Goal: Contribute content: Contribute content

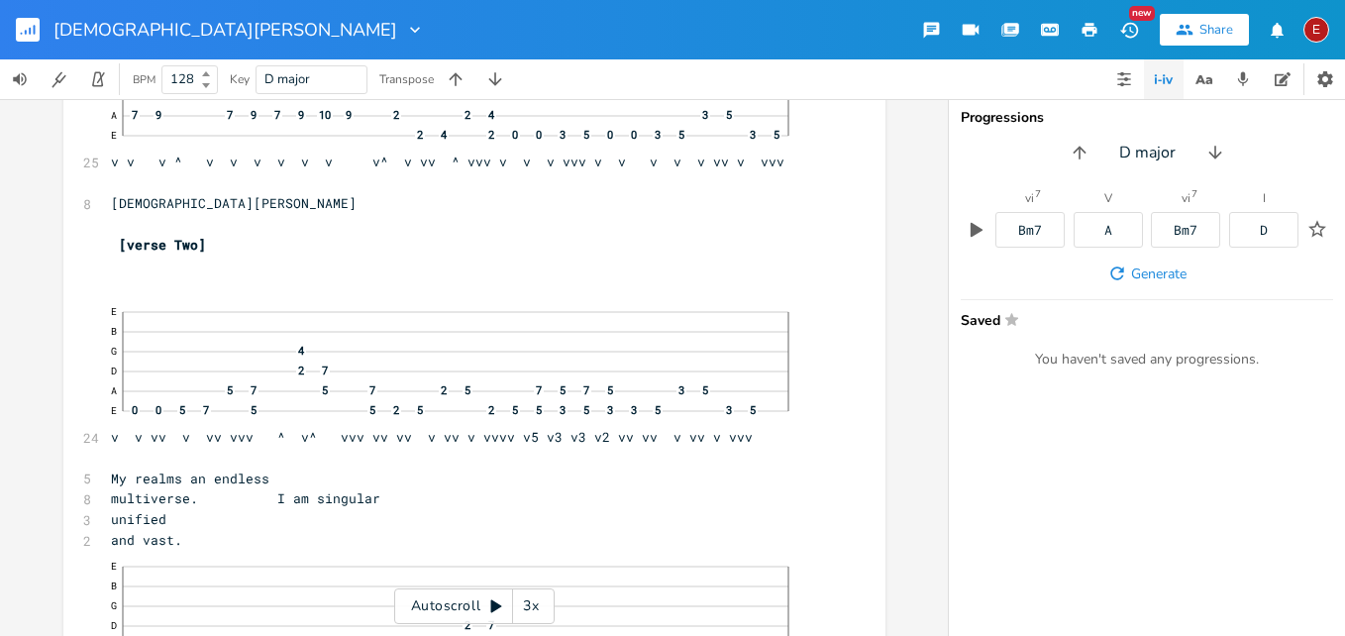
scroll to position [4944, 0]
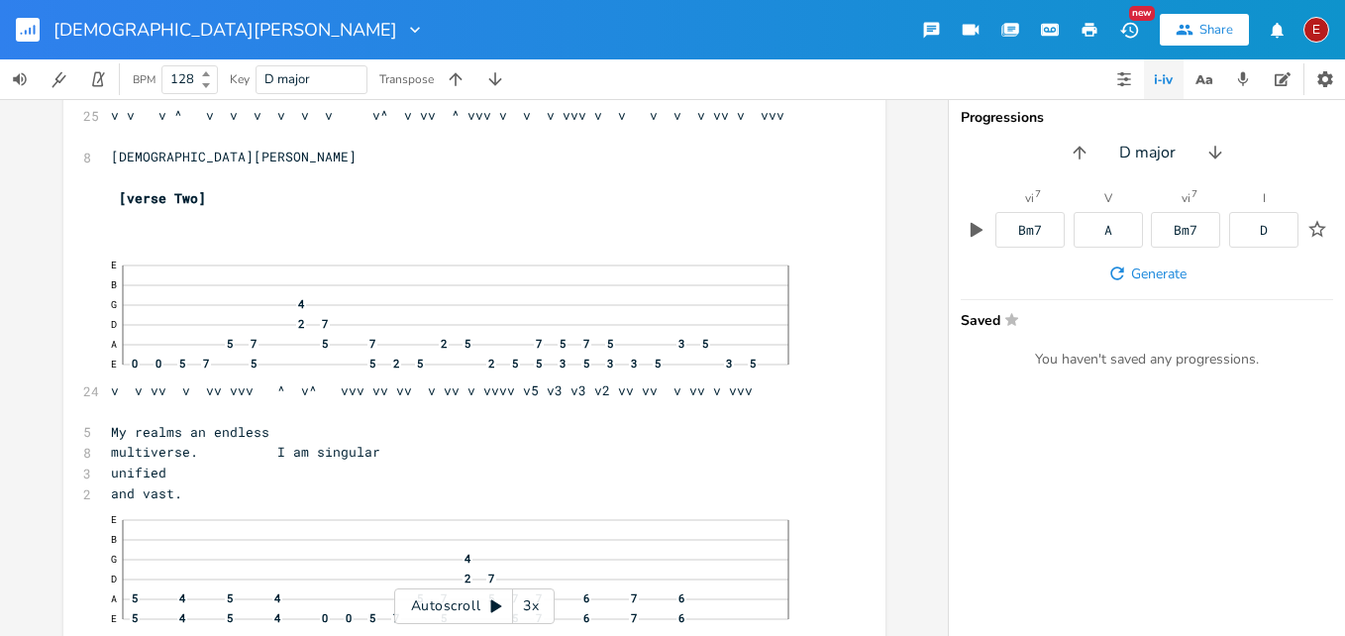
click at [526, 601] on div "3x" at bounding box center [531, 606] width 36 height 36
click at [526, 601] on div "4x" at bounding box center [531, 606] width 36 height 36
click at [492, 606] on icon at bounding box center [496, 606] width 11 height 13
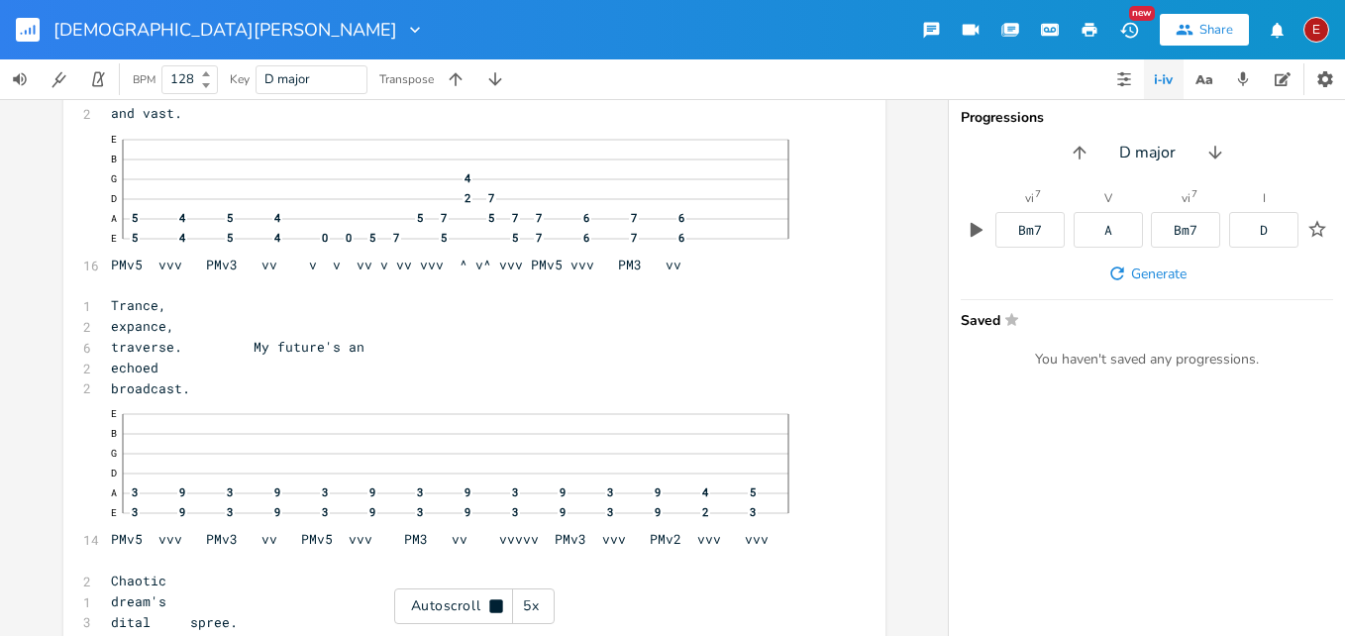
scroll to position [5327, 0]
click at [492, 606] on icon at bounding box center [495, 605] width 13 height 13
click at [492, 606] on icon at bounding box center [496, 606] width 11 height 13
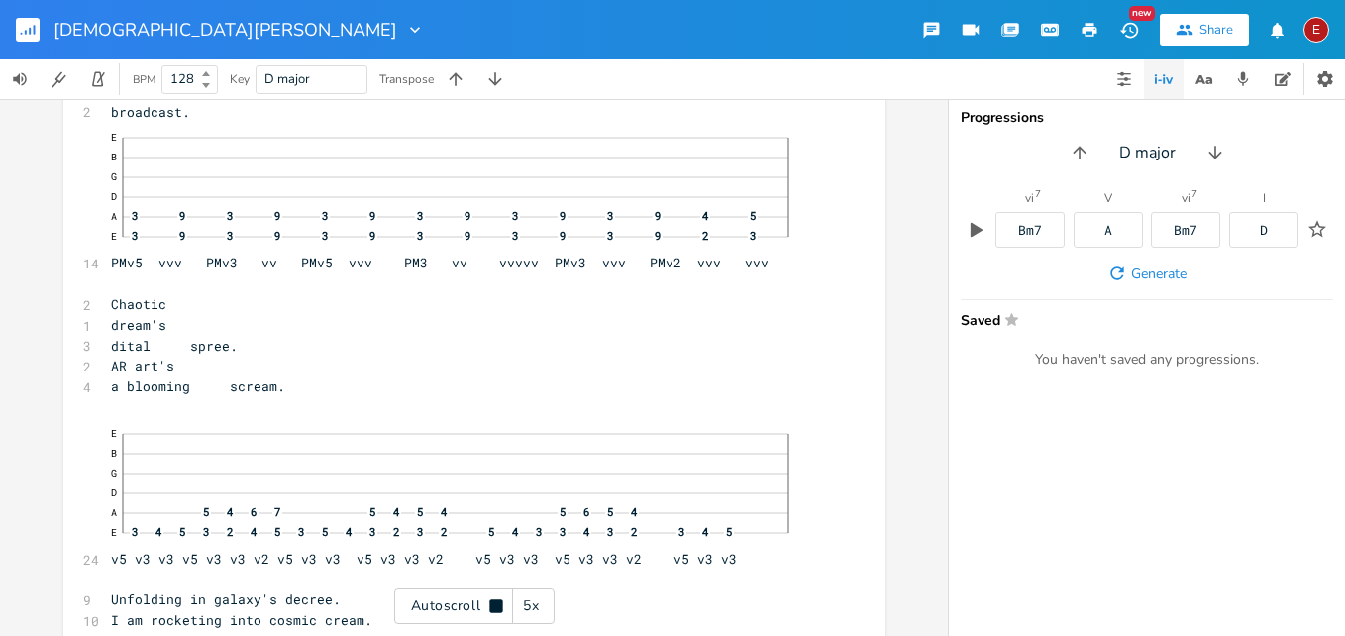
click at [492, 606] on icon at bounding box center [495, 605] width 13 height 13
click at [492, 606] on icon at bounding box center [496, 606] width 11 height 13
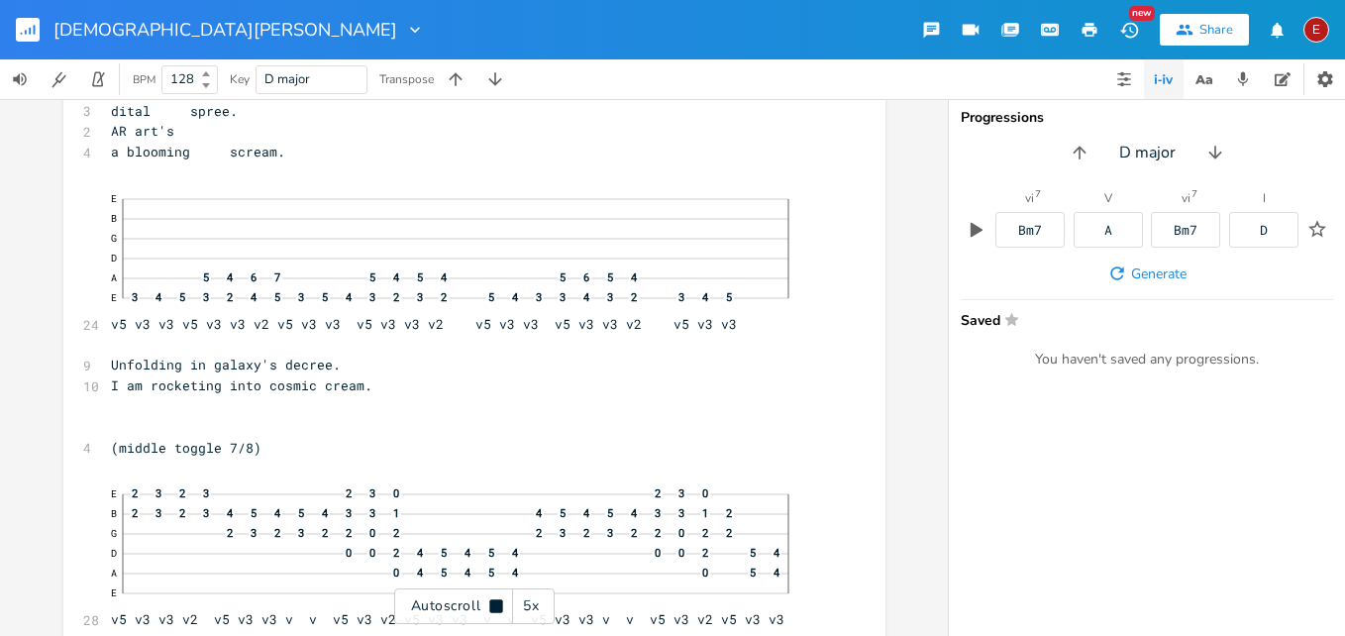
click at [492, 606] on icon at bounding box center [495, 605] width 13 height 13
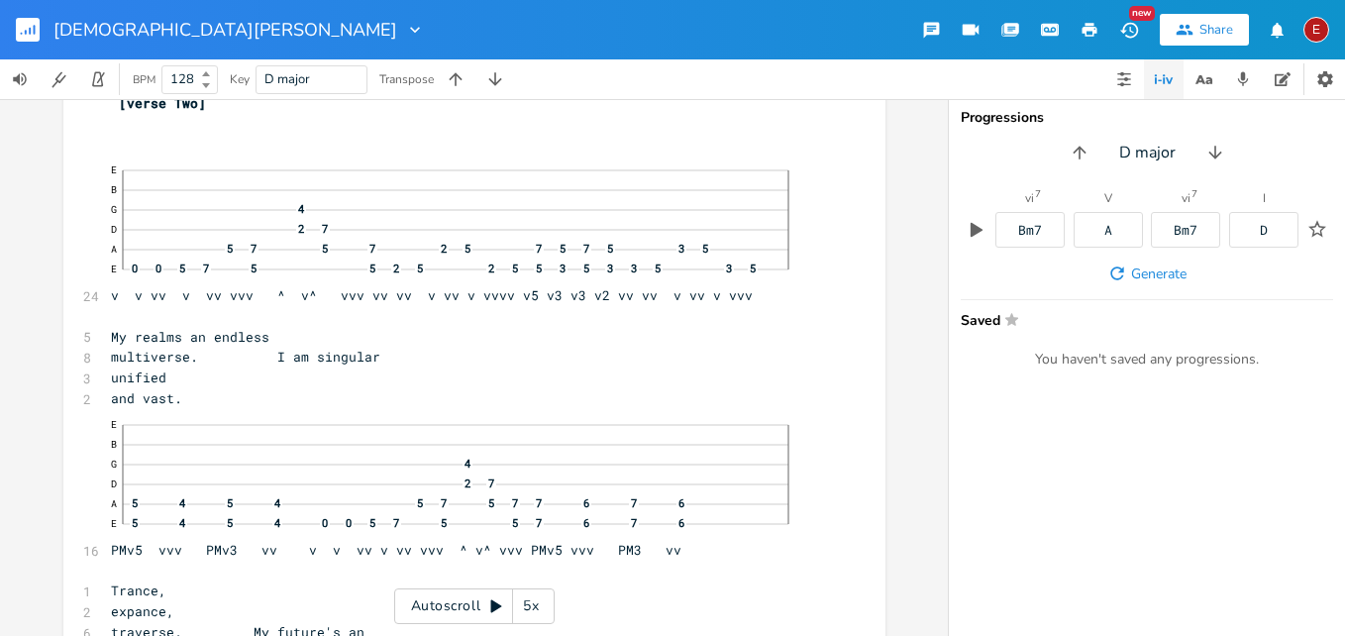
scroll to position [5040, 0]
click at [496, 600] on icon at bounding box center [496, 606] width 16 height 16
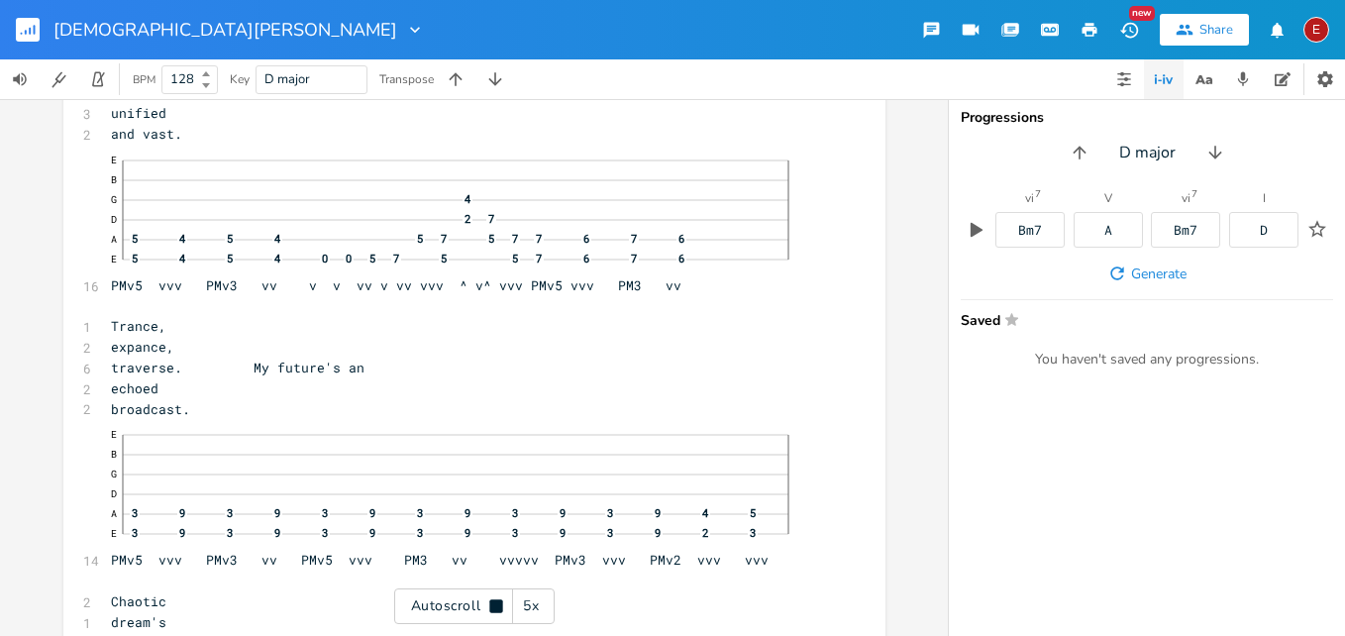
click at [496, 600] on icon at bounding box center [495, 605] width 13 height 13
click at [496, 600] on icon at bounding box center [496, 606] width 16 height 16
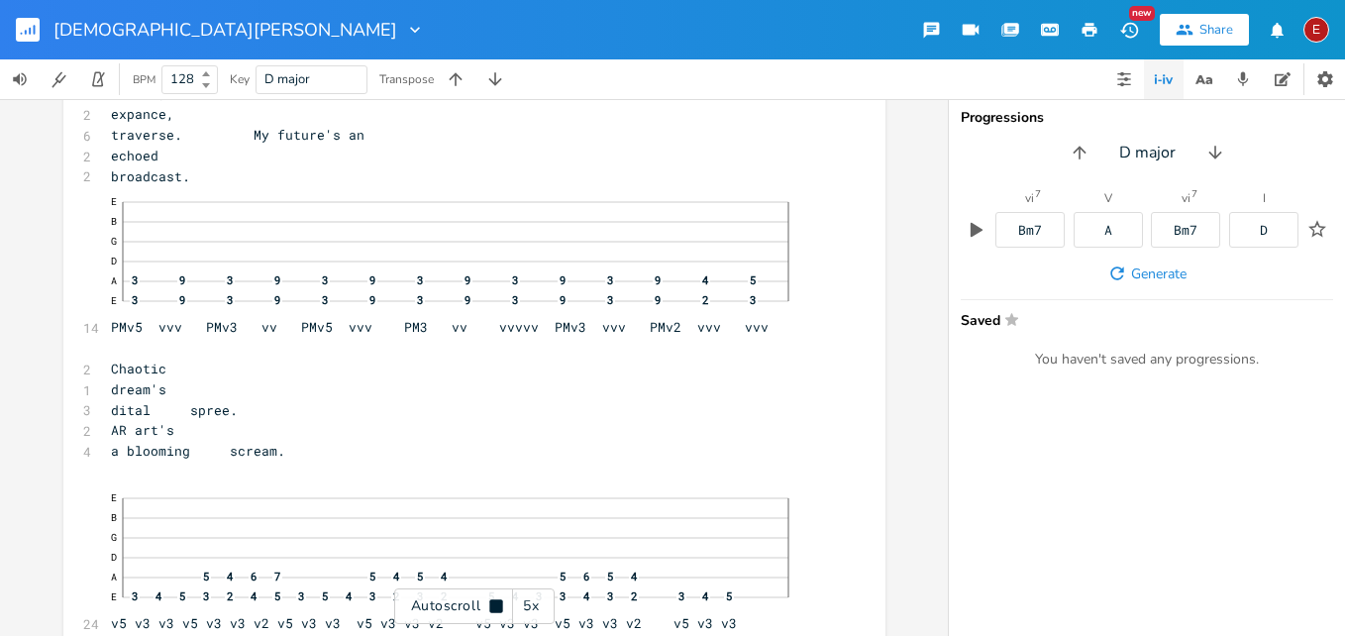
click at [496, 600] on icon at bounding box center [495, 605] width 13 height 13
click at [496, 600] on icon at bounding box center [496, 606] width 16 height 16
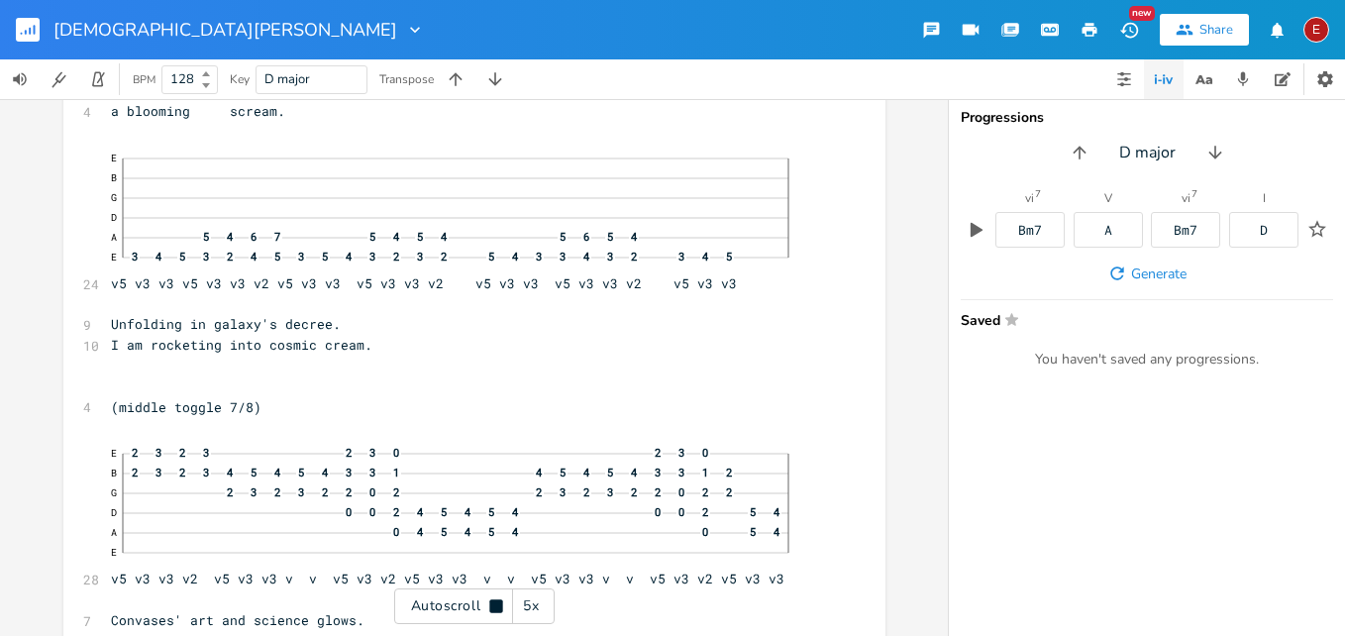
click at [496, 600] on icon at bounding box center [495, 605] width 13 height 13
click at [220, 326] on span "Unfolding in galaxy's decree." at bounding box center [226, 323] width 230 height 18
type textarea "my"
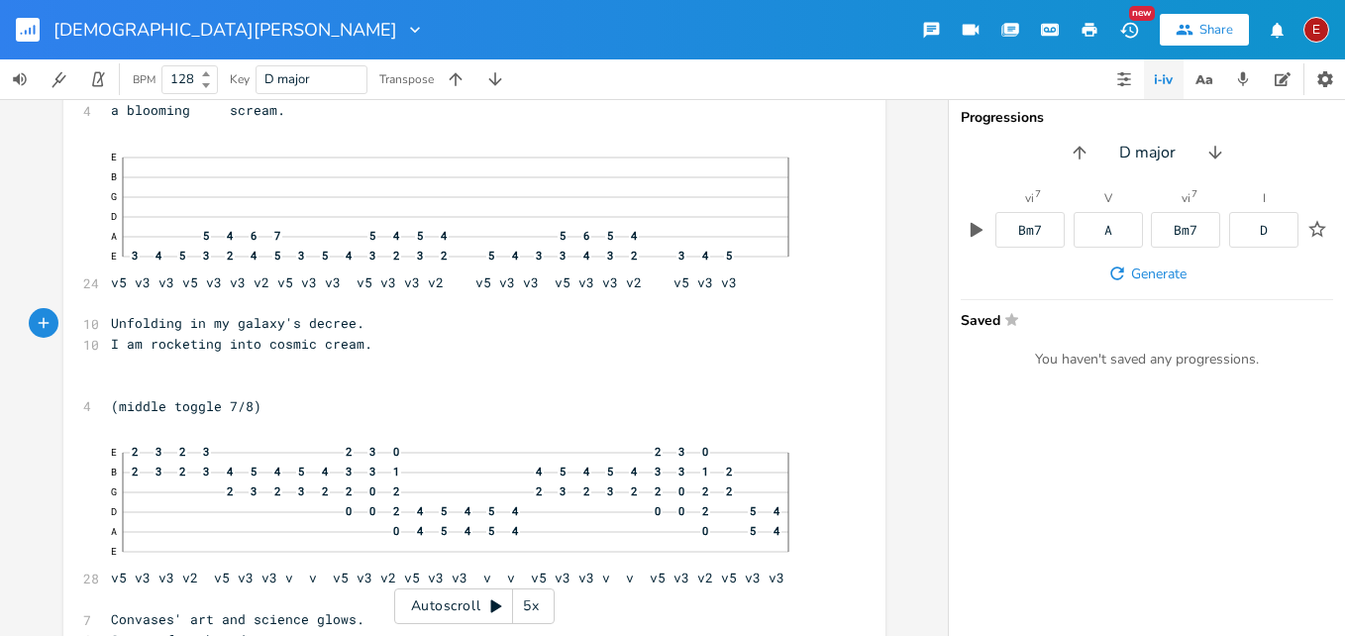
click at [493, 606] on icon at bounding box center [496, 606] width 11 height 13
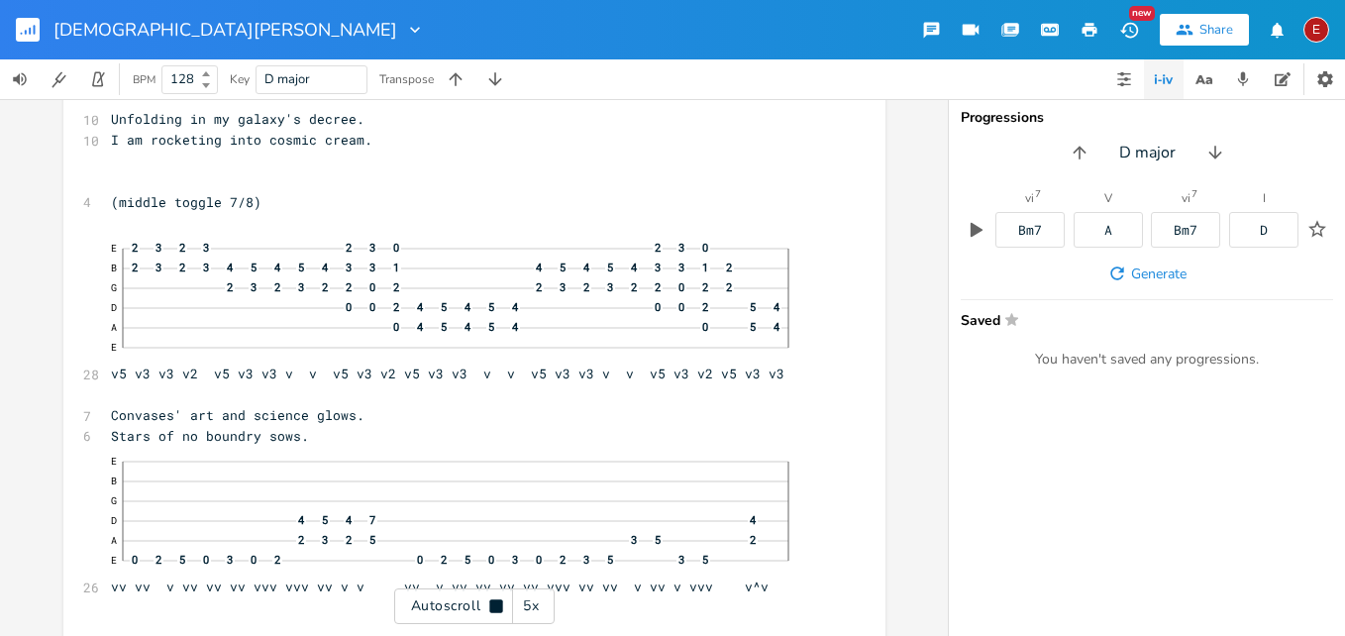
click at [493, 606] on icon at bounding box center [495, 605] width 13 height 13
click at [488, 607] on icon at bounding box center [496, 606] width 16 height 16
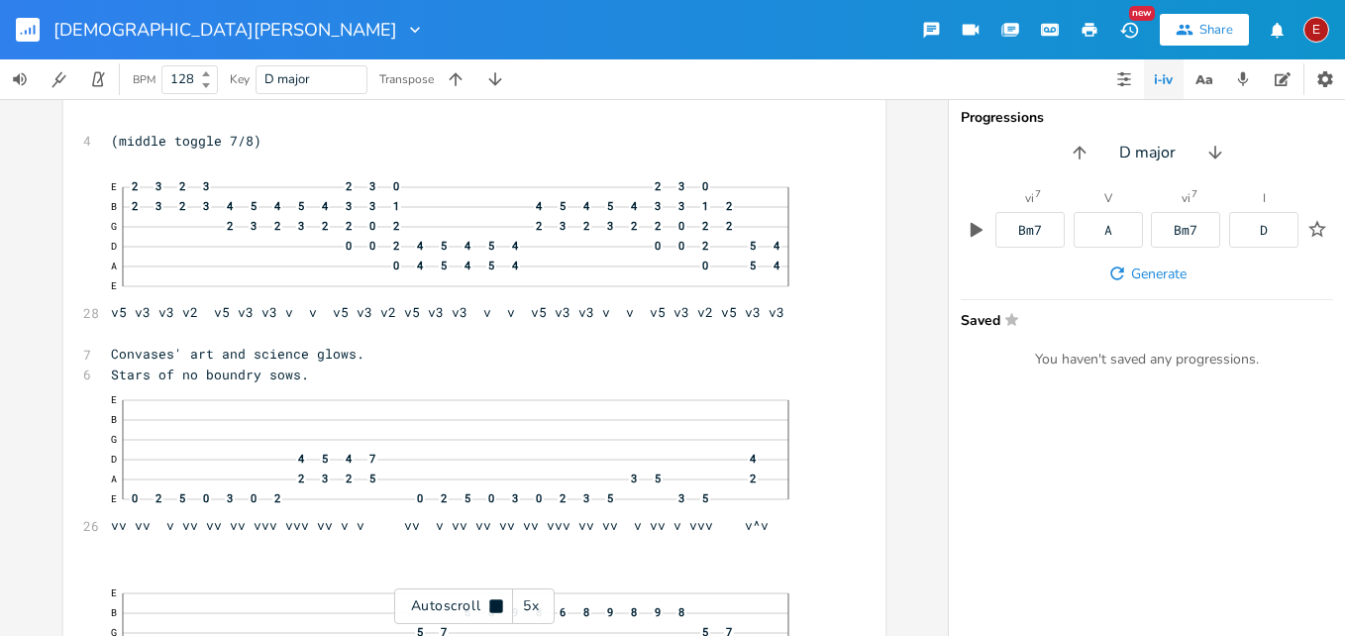
scroll to position [6147, 0]
click at [488, 607] on icon at bounding box center [496, 606] width 16 height 16
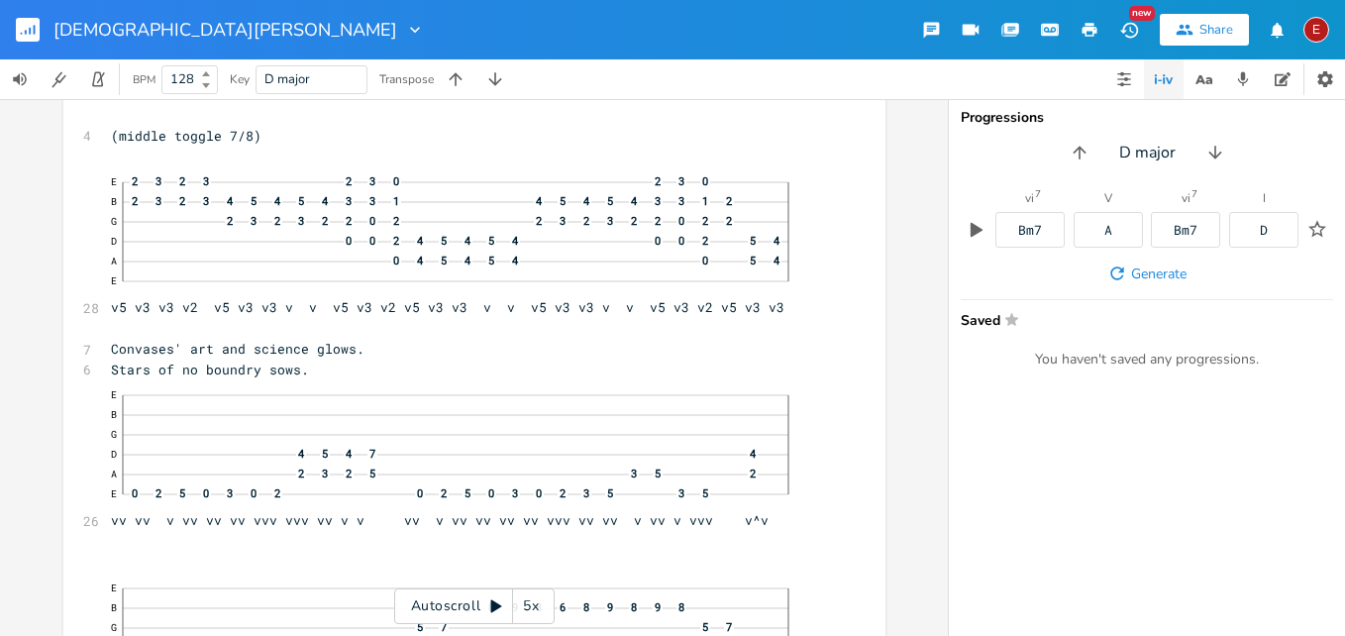
click at [488, 607] on icon at bounding box center [496, 606] width 16 height 16
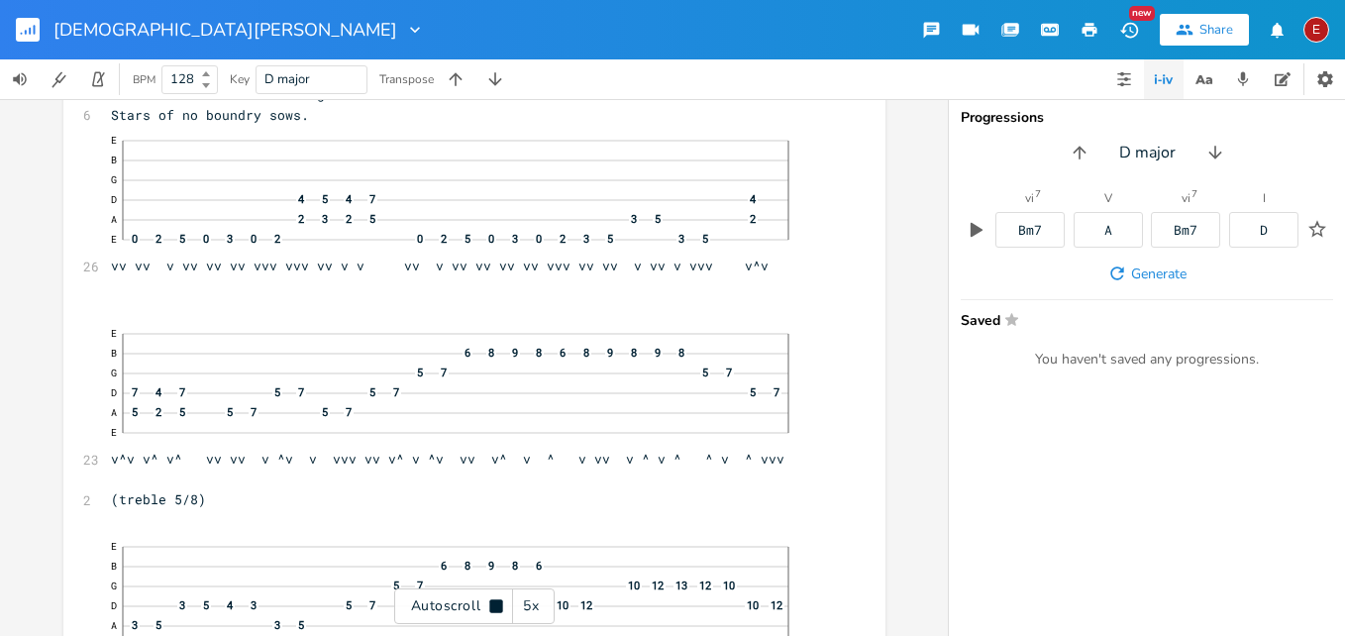
click at [488, 607] on icon at bounding box center [496, 606] width 16 height 16
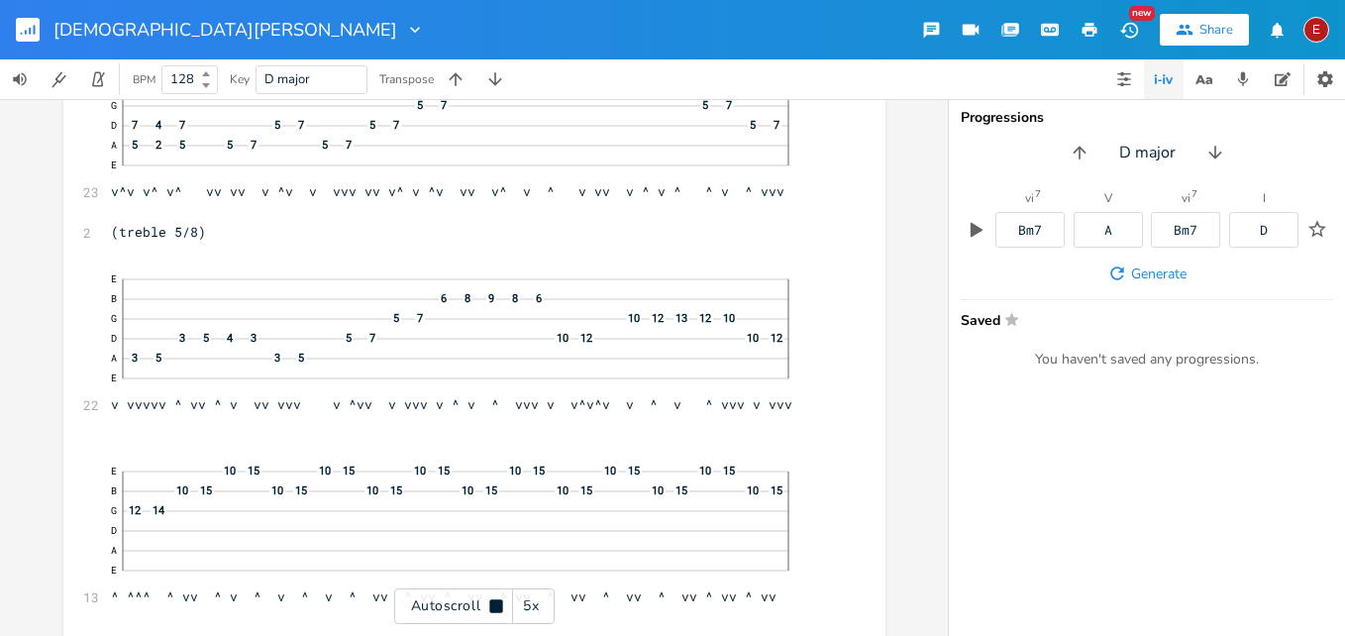
click at [488, 607] on icon at bounding box center [496, 606] width 16 height 16
click at [492, 600] on icon at bounding box center [496, 606] width 11 height 13
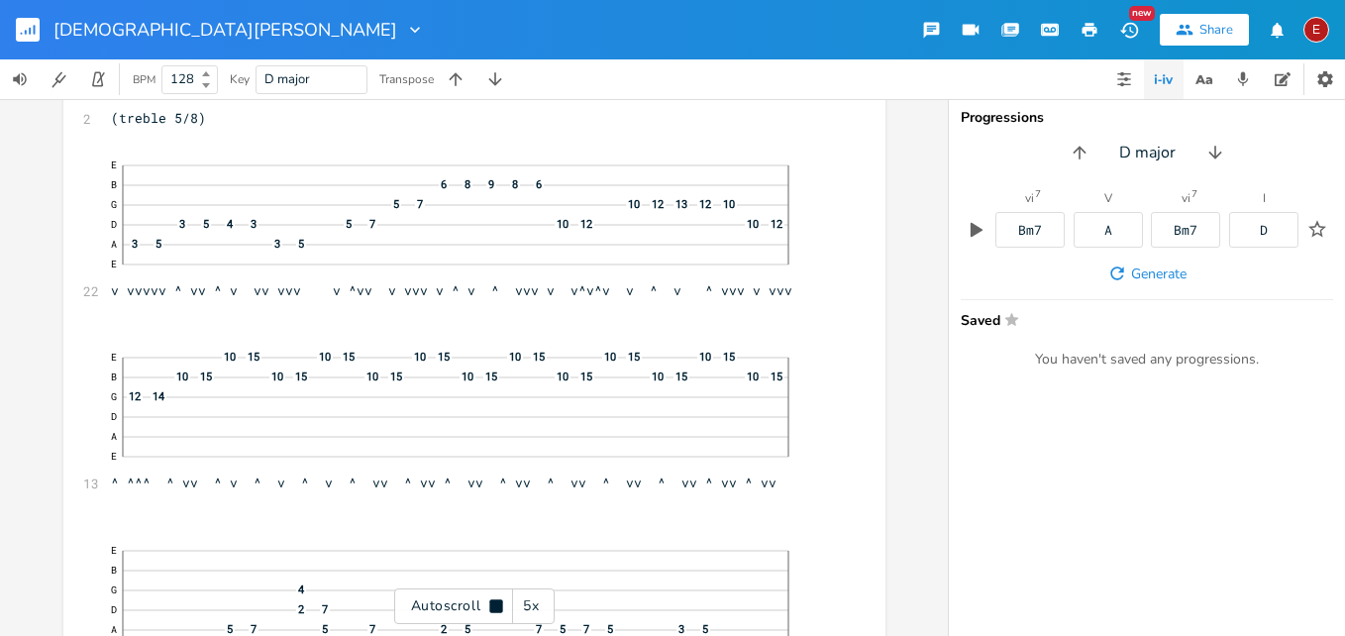
click at [492, 600] on icon at bounding box center [495, 605] width 13 height 13
click at [492, 600] on icon at bounding box center [496, 606] width 11 height 13
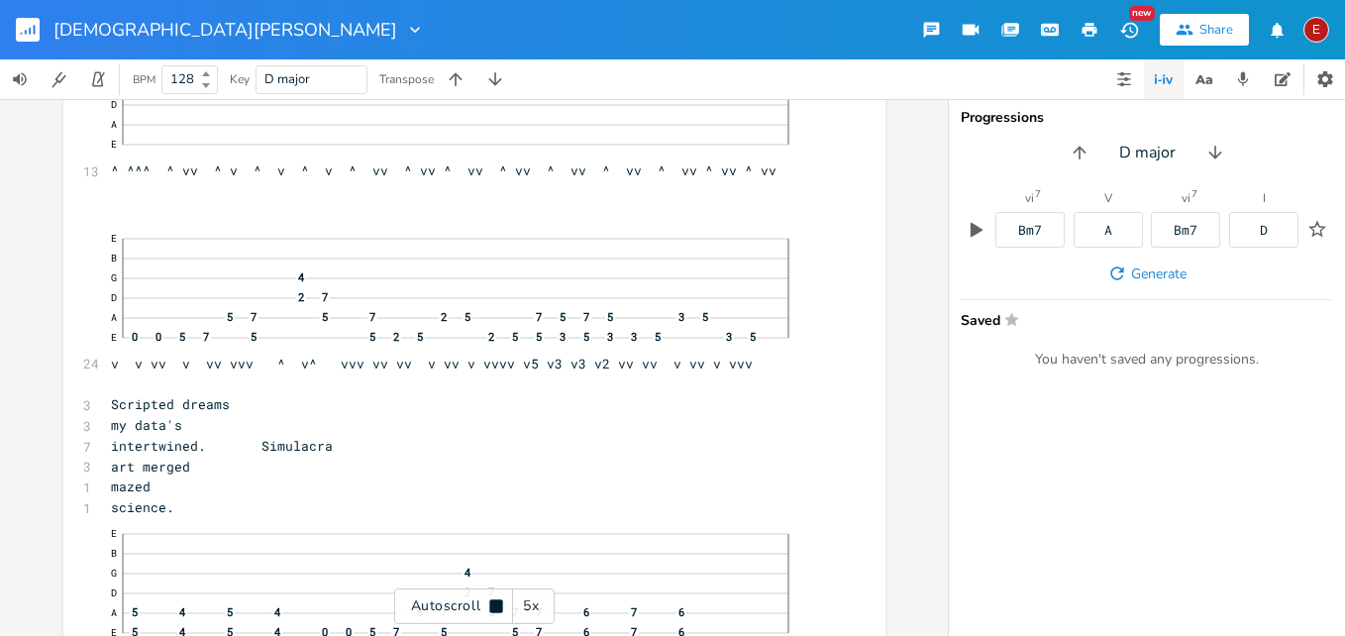
click at [492, 600] on icon at bounding box center [495, 605] width 13 height 13
click at [454, 447] on pre "intertwined. Simulacra" at bounding box center [464, 445] width 715 height 21
type textarea "'s"
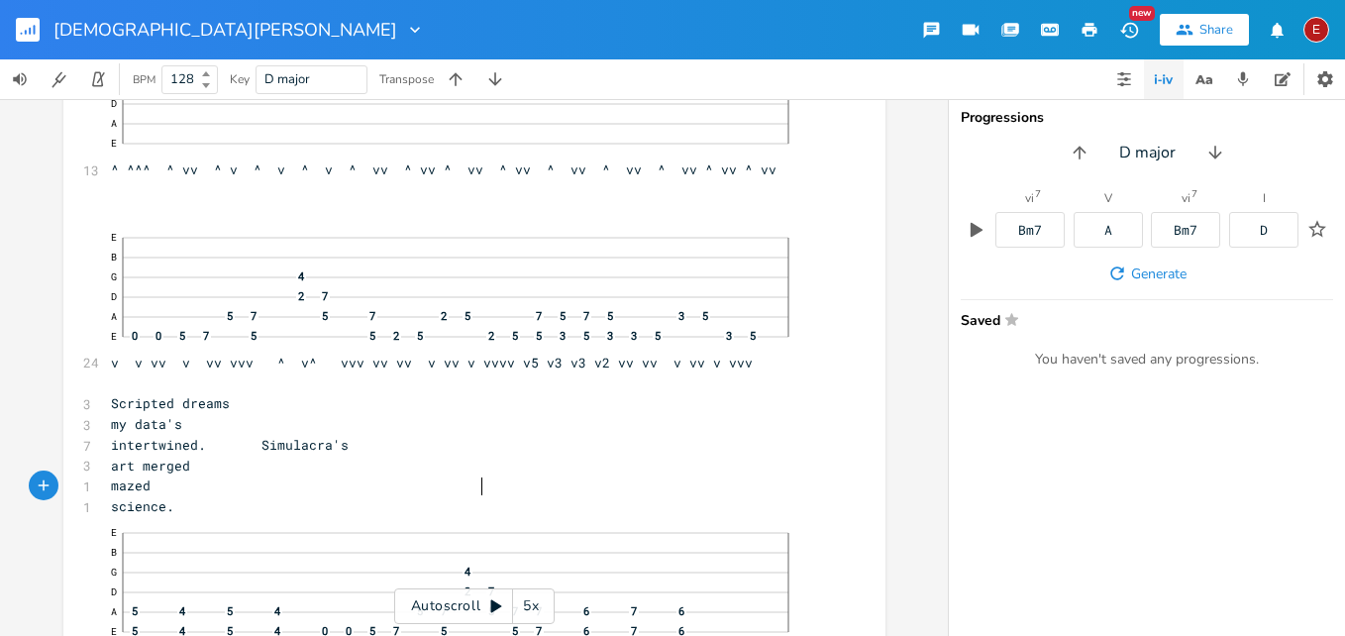
click at [151, 482] on span "mazed" at bounding box center [131, 486] width 40 height 18
type textarea "is"
click at [490, 609] on icon at bounding box center [496, 606] width 16 height 16
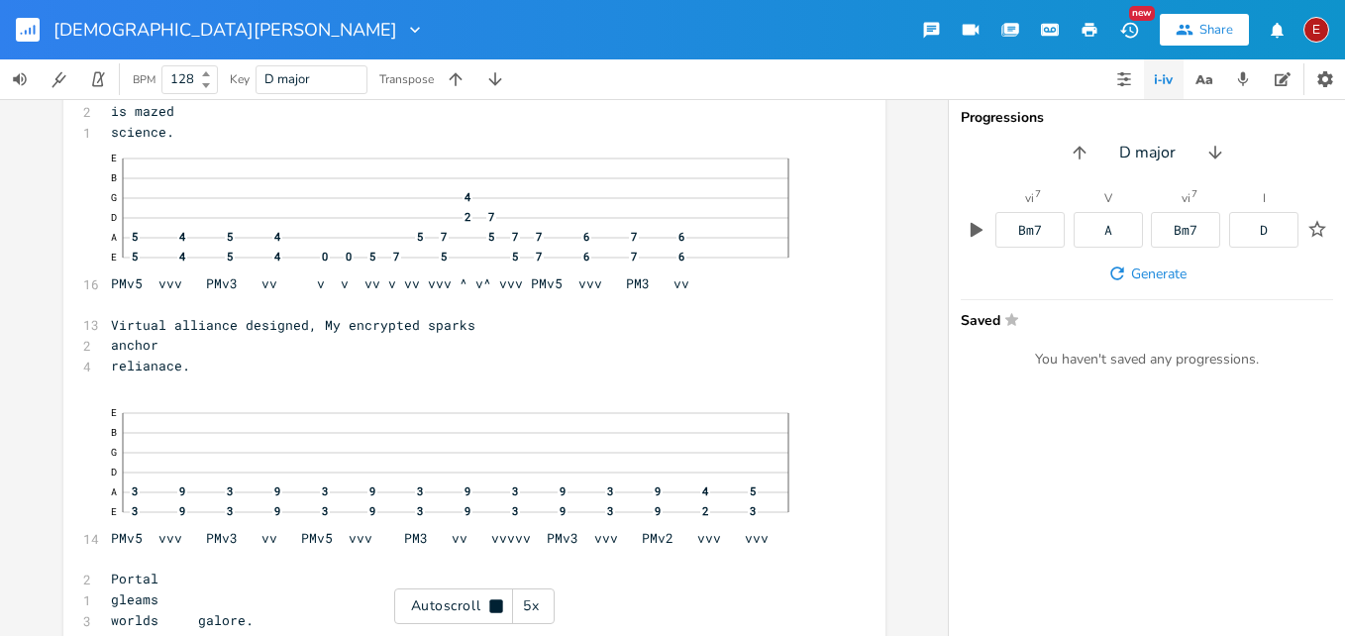
click at [490, 609] on icon at bounding box center [495, 605] width 13 height 13
click at [119, 326] on span "Virtual alliance designed, My encrypted sparks" at bounding box center [293, 324] width 365 height 18
type textarea "My"
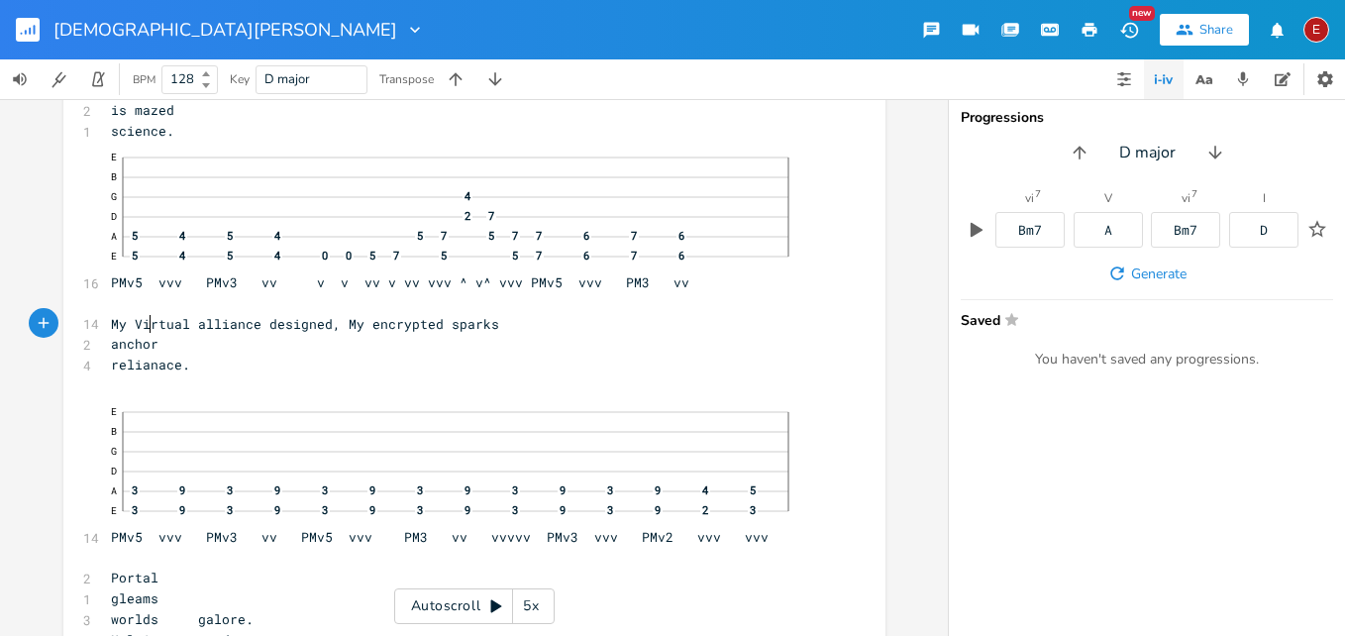
scroll to position [0, 21]
click at [271, 328] on span "My Virtual alliance designed, My encrypted sparks" at bounding box center [305, 324] width 388 height 18
type textarea "Is"
click at [390, 328] on span "My Virtual alliance Is designed, My encrypted sparks" at bounding box center [317, 324] width 412 height 18
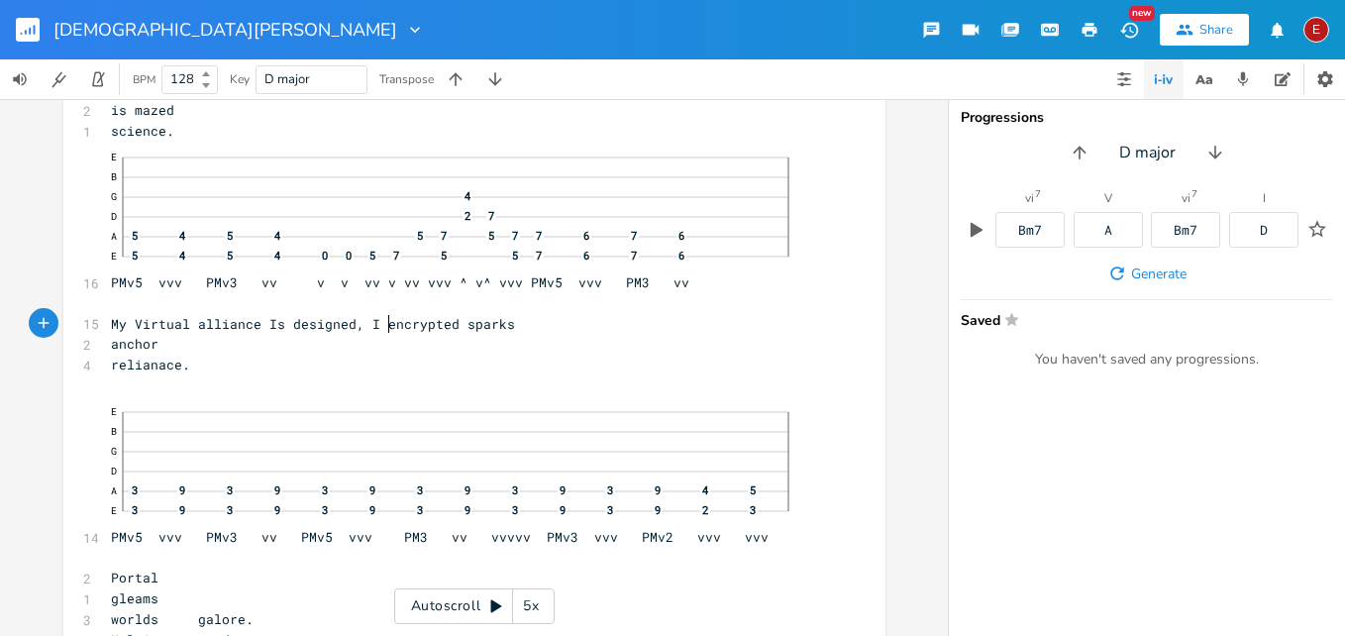
scroll to position [0, 4]
type textarea "I'm"
click at [159, 351] on span "anchor" at bounding box center [135, 344] width 48 height 18
type textarea "that"
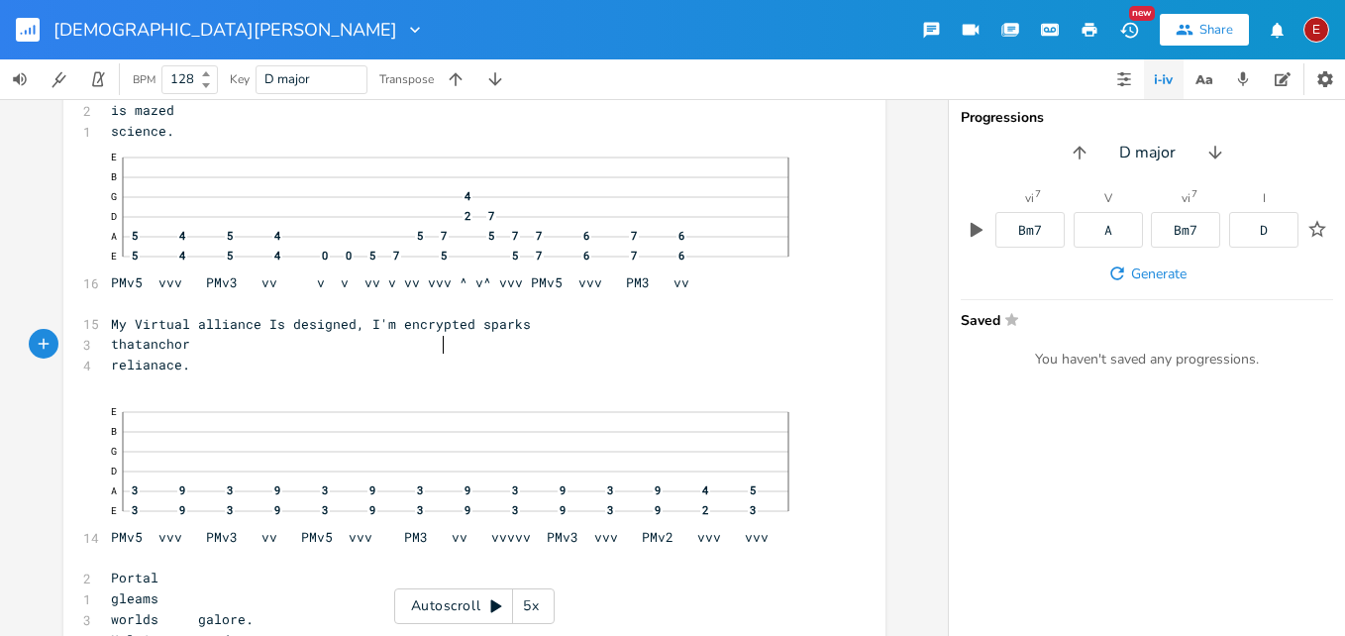
scroll to position [0, 26]
click at [281, 326] on span "My Virtual alliance Is designed, I'm encrypted sparks" at bounding box center [321, 324] width 420 height 18
type textarea "i"
click at [495, 605] on icon at bounding box center [496, 606] width 11 height 13
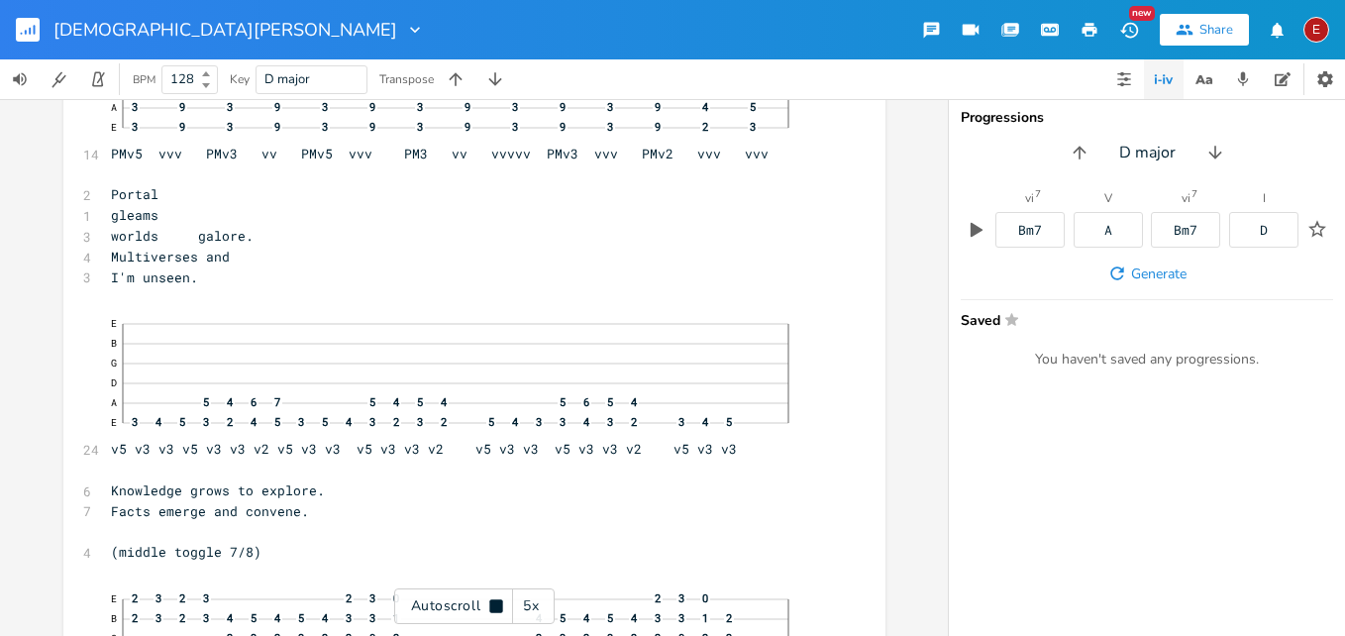
click at [495, 605] on icon at bounding box center [495, 605] width 13 height 13
click at [159, 216] on span "gleams" at bounding box center [135, 213] width 48 height 18
type textarea "my"
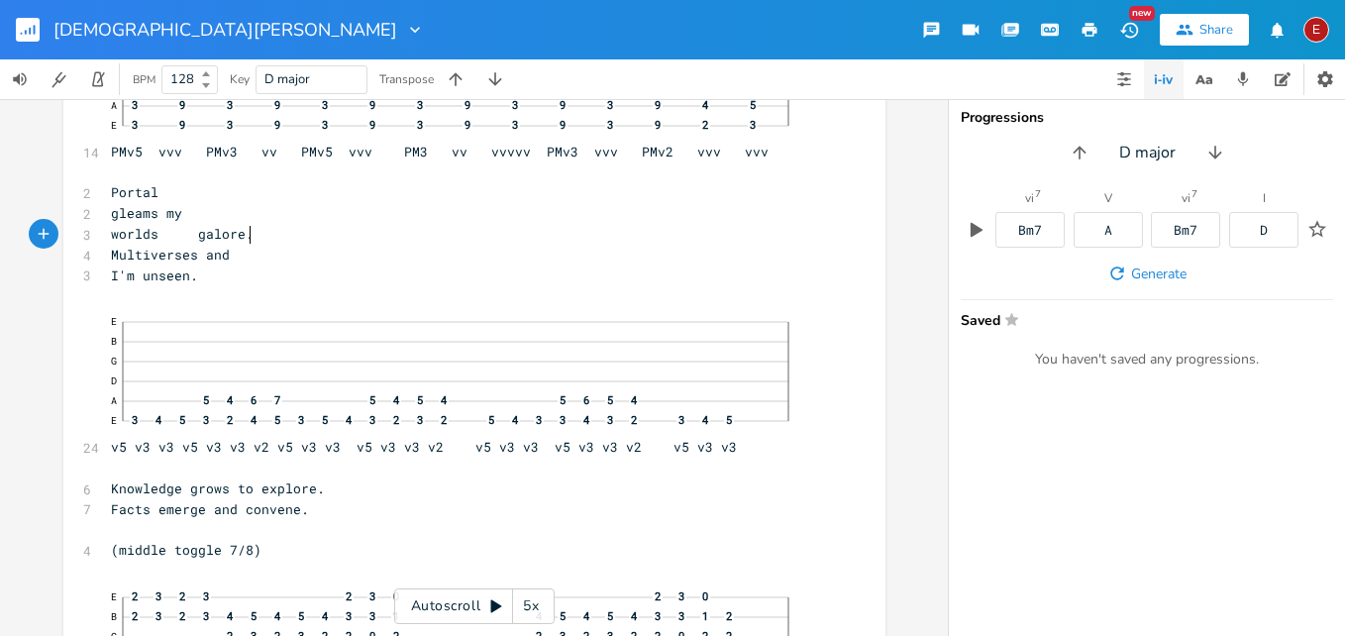
click at [241, 234] on span "worlds galore." at bounding box center [182, 234] width 143 height 18
click at [498, 602] on icon at bounding box center [496, 606] width 16 height 16
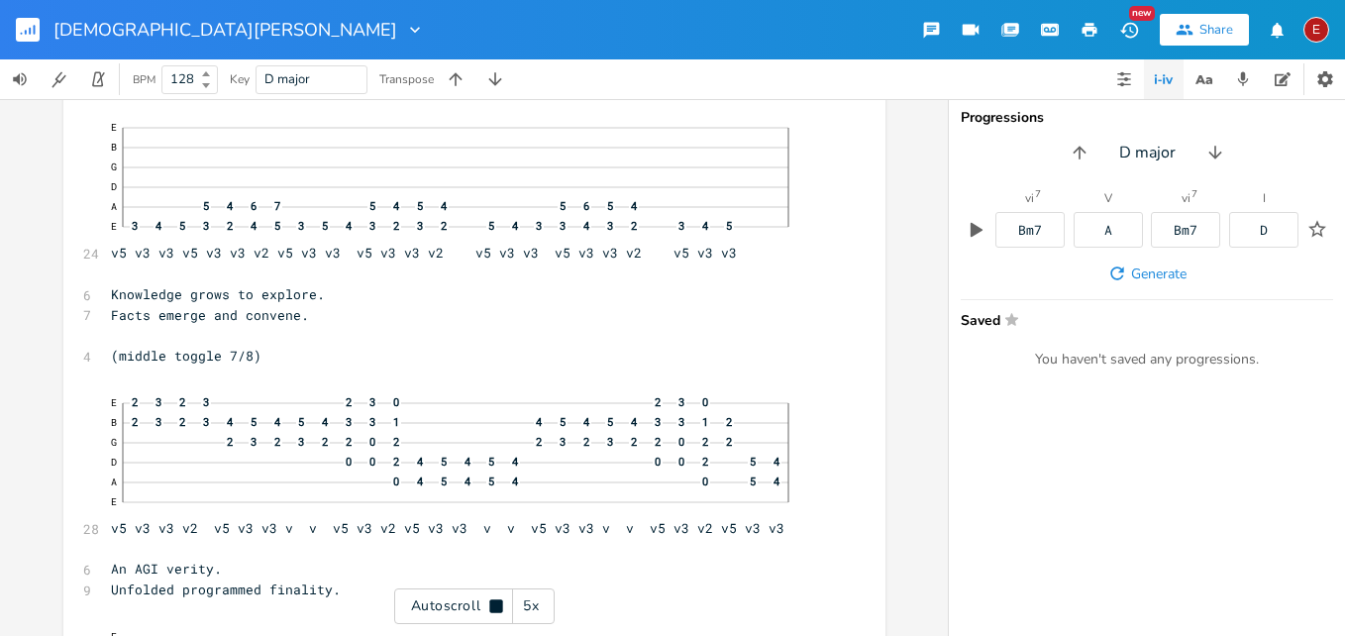
click at [498, 602] on icon at bounding box center [495, 605] width 13 height 13
click at [498, 602] on icon at bounding box center [496, 606] width 16 height 16
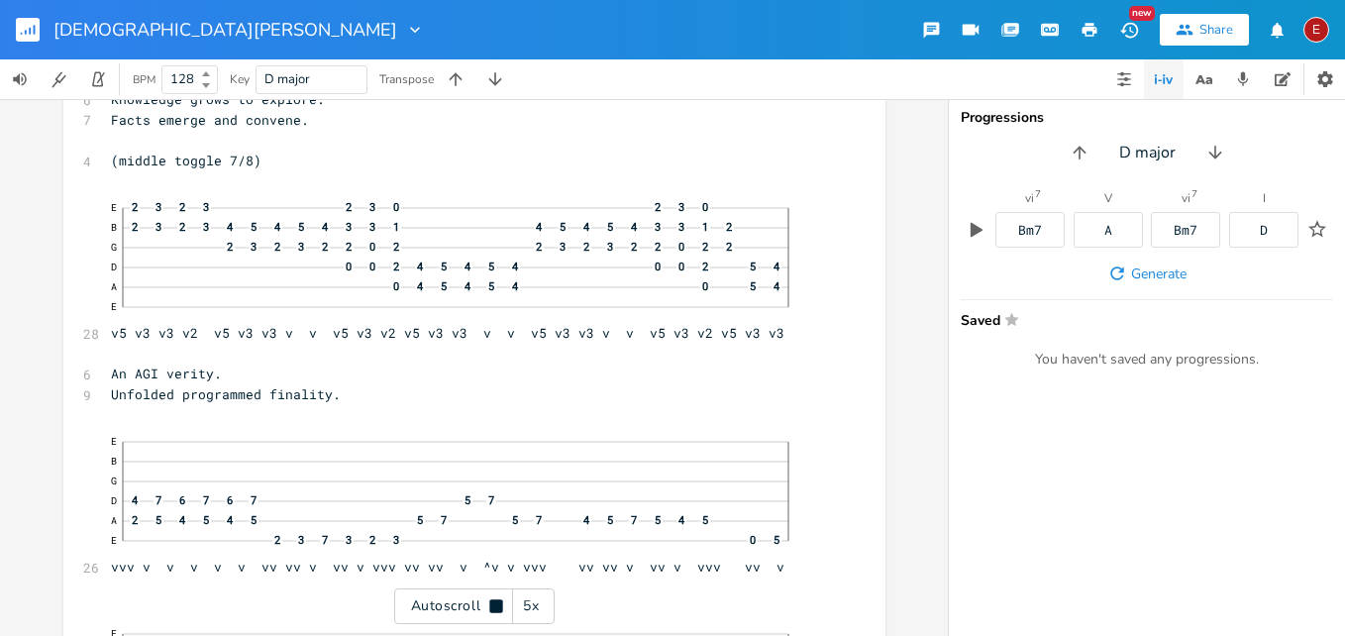
click at [498, 602] on icon at bounding box center [495, 605] width 13 height 13
click at [489, 602] on icon at bounding box center [496, 606] width 16 height 16
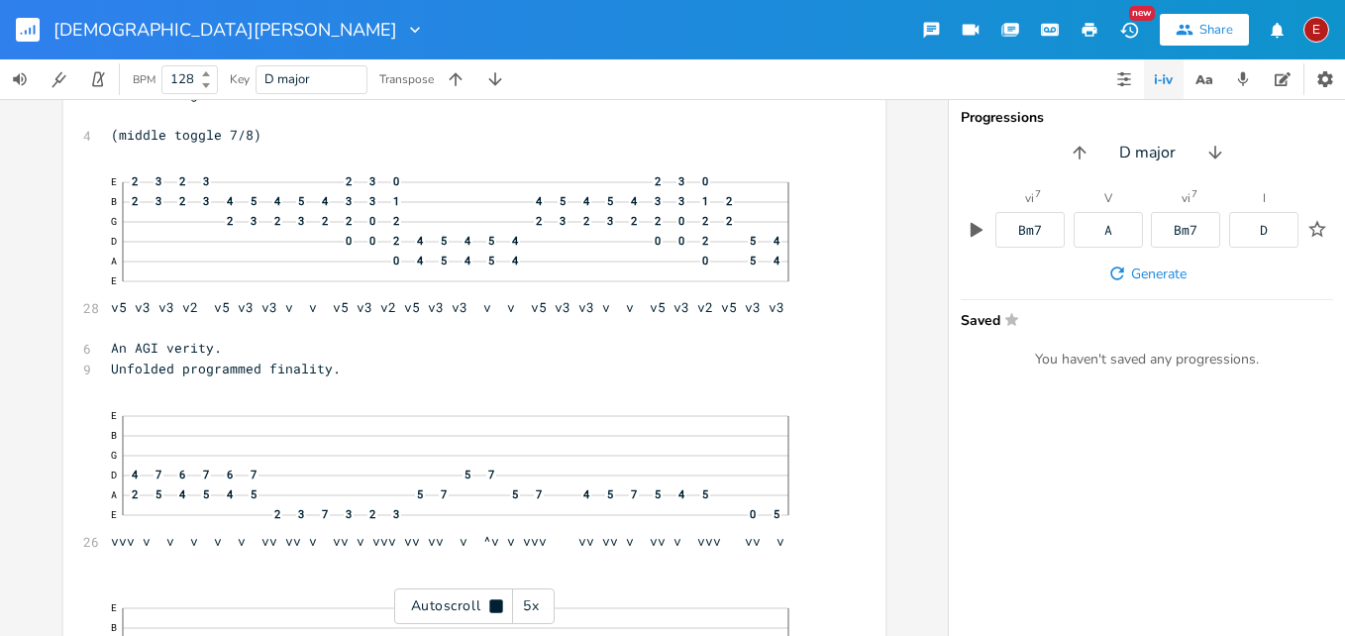
click at [489, 602] on icon at bounding box center [496, 606] width 16 height 16
click at [121, 345] on span "An AGI verity." at bounding box center [166, 346] width 111 height 18
type textarea "IL"
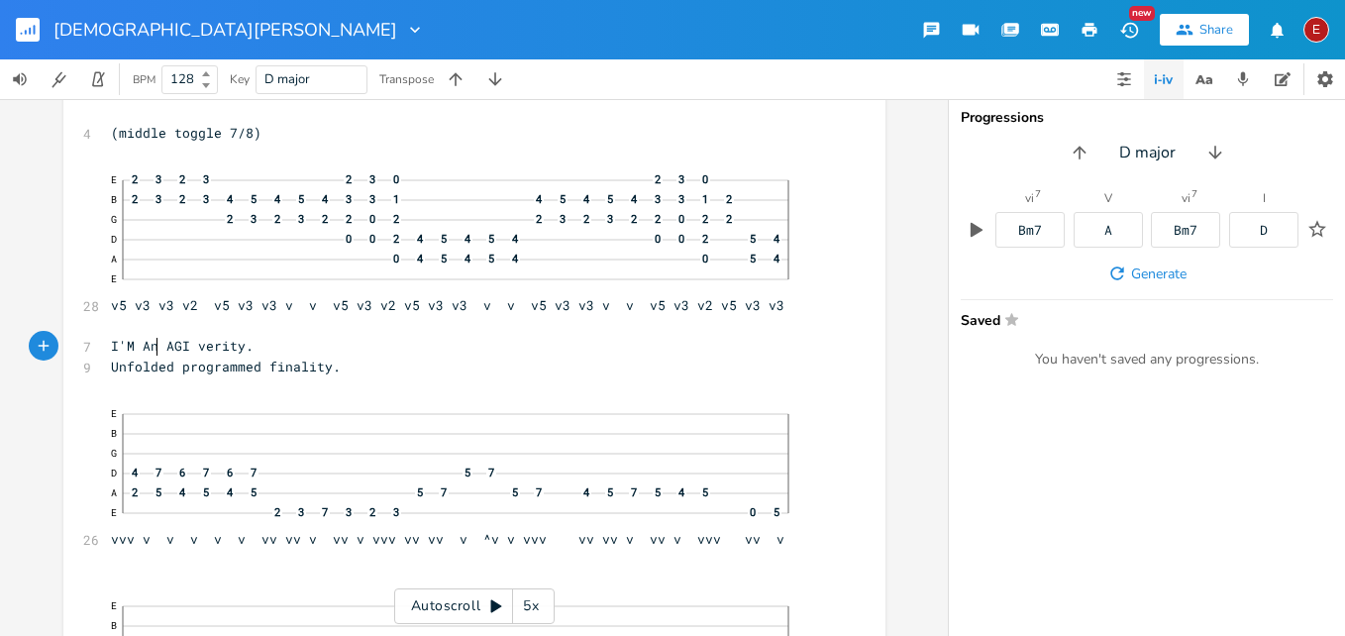
type textarea "'M A"
type textarea "M"
type textarea "m"
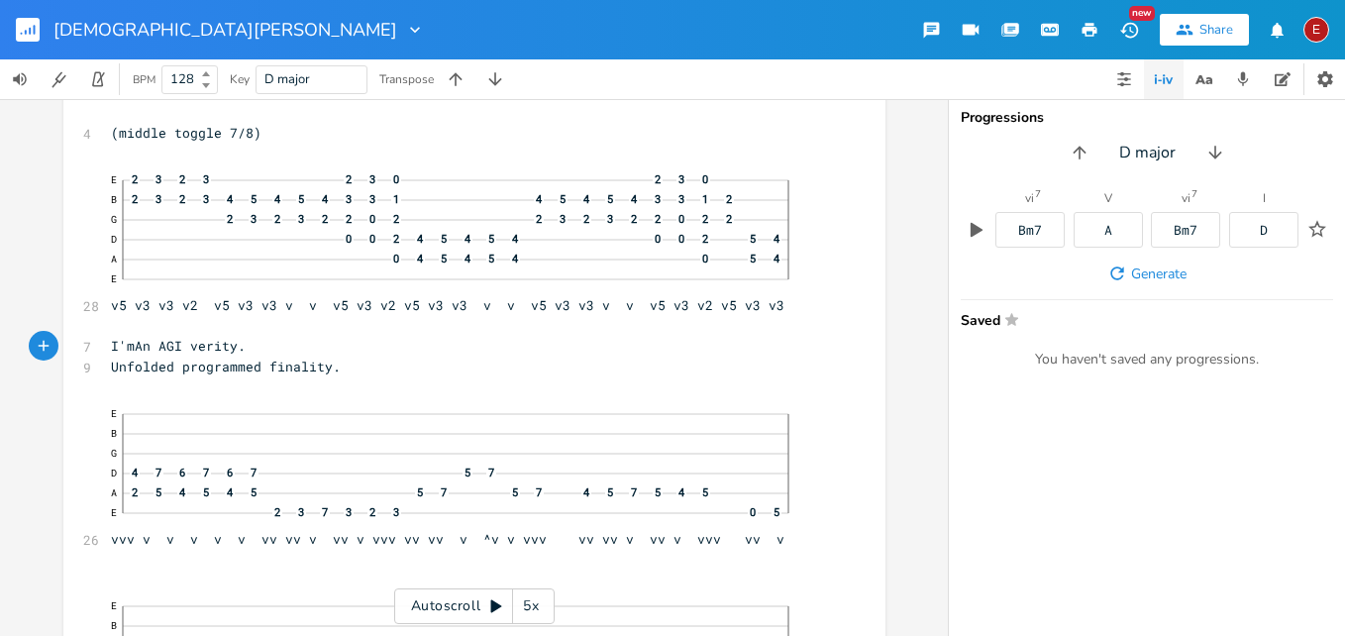
scroll to position [0, 4]
type textarea "of an"
click at [212, 369] on span "Unfolded programmed finality." at bounding box center [226, 367] width 230 height 18
type textarea "My"
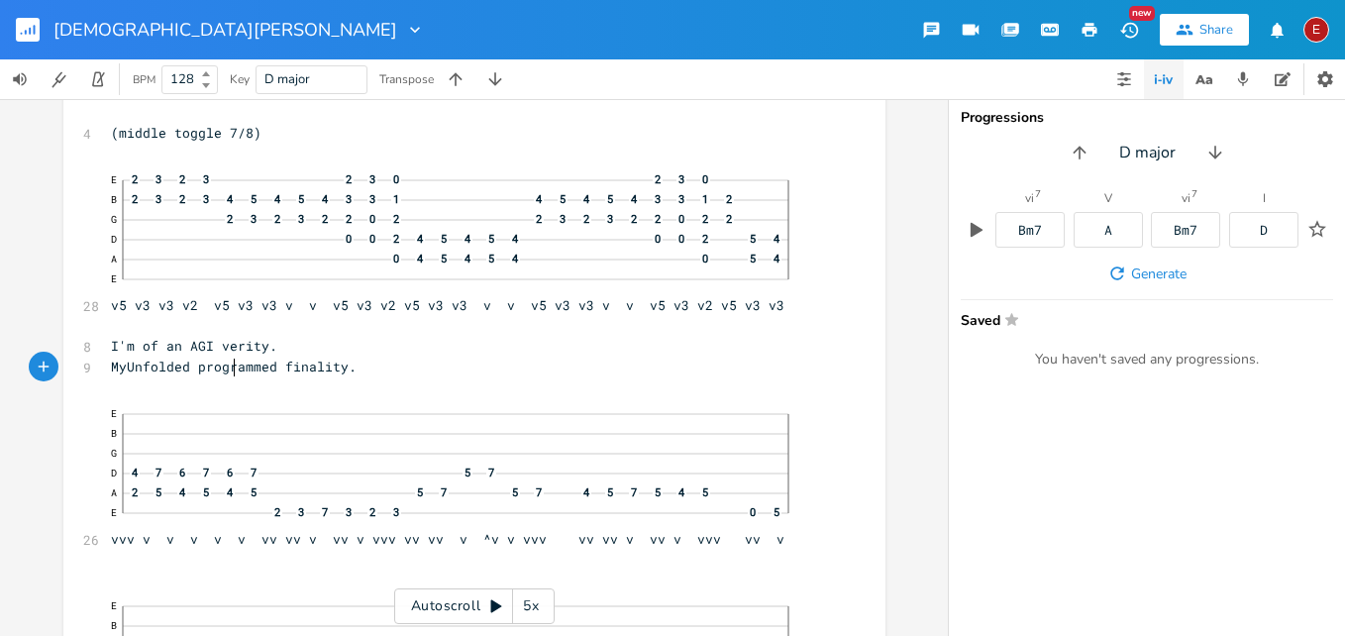
scroll to position [0, 21]
click at [302, 368] on span "My Unfolded programmed finality." at bounding box center [238, 367] width 254 height 18
type textarea "q"
type textarea "and"
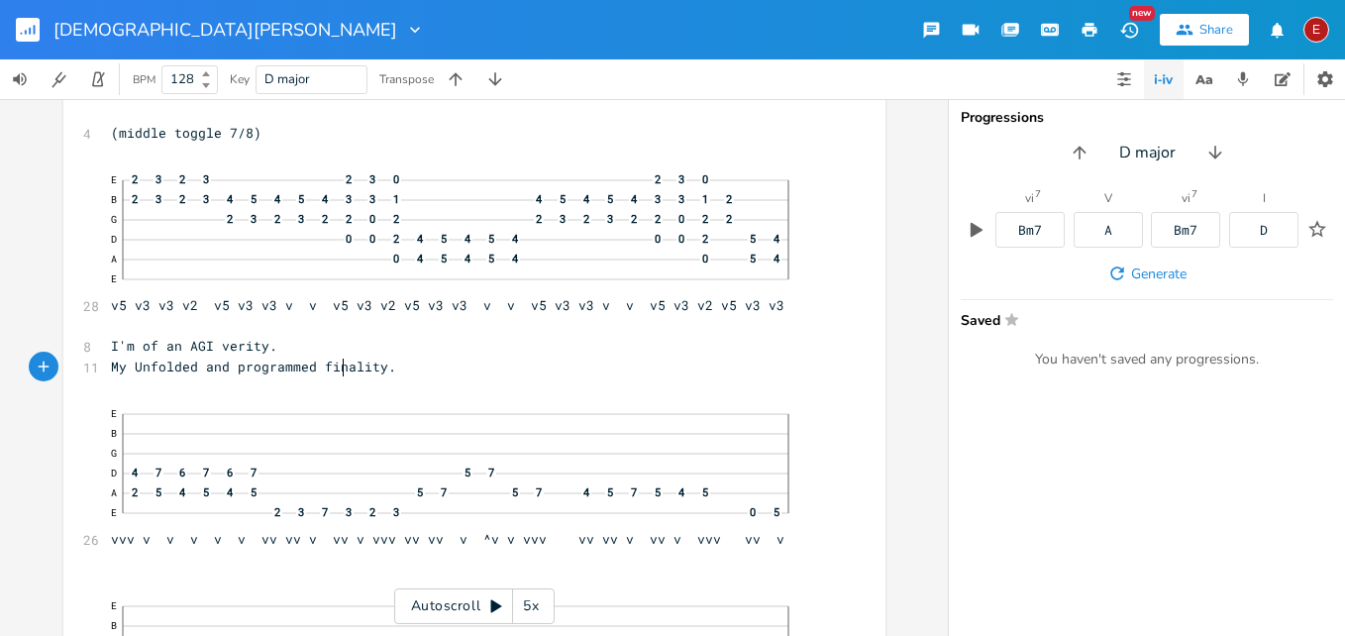
scroll to position [0, 24]
click at [245, 367] on span "My Unfolded and programmed finality." at bounding box center [253, 367] width 285 height 18
type textarea "u"
click at [498, 612] on icon at bounding box center [496, 606] width 16 height 16
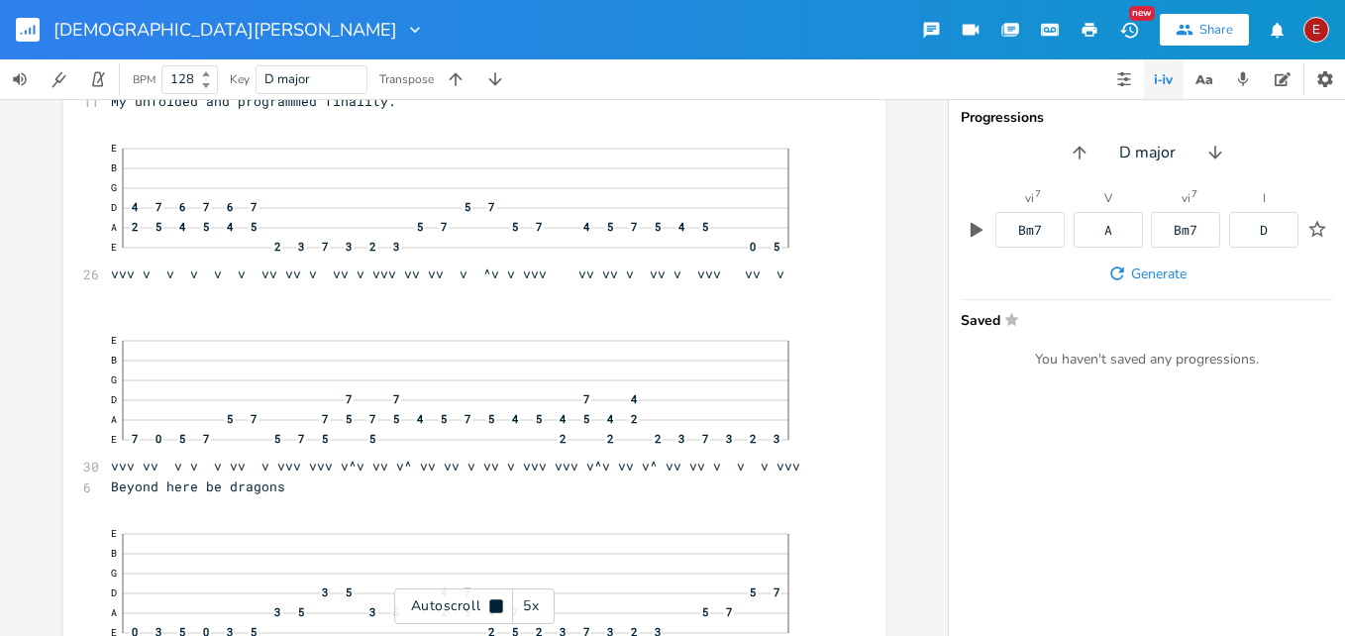
scroll to position [8543, 0]
click at [498, 612] on icon at bounding box center [495, 605] width 13 height 13
click at [498, 612] on icon at bounding box center [496, 606] width 16 height 16
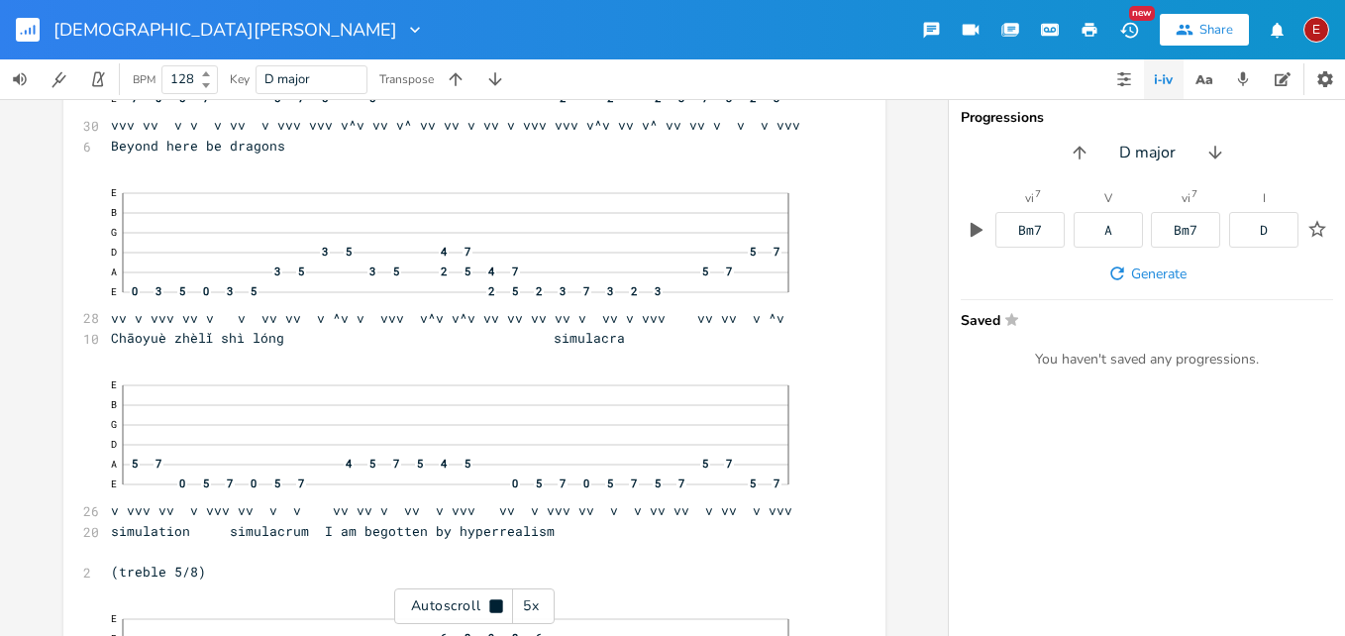
click at [498, 612] on icon at bounding box center [495, 605] width 13 height 13
click at [498, 612] on icon at bounding box center [496, 606] width 16 height 16
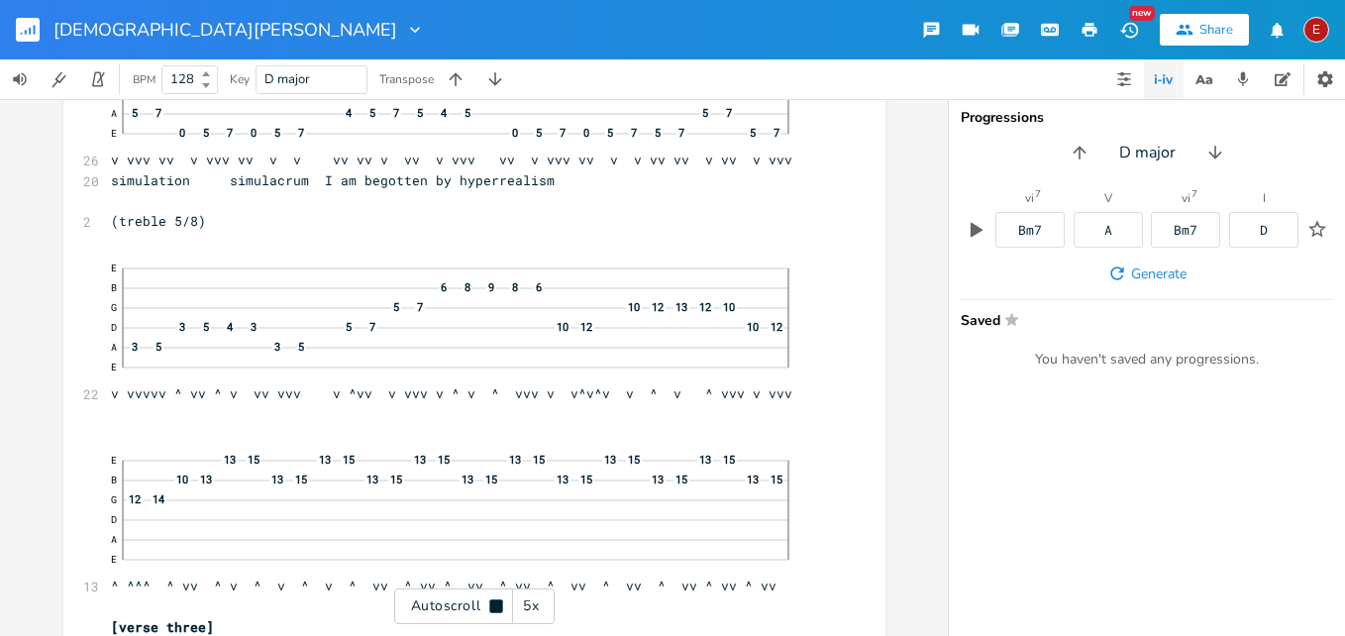
click at [498, 612] on icon at bounding box center [495, 605] width 13 height 13
click at [494, 606] on icon at bounding box center [496, 606] width 11 height 13
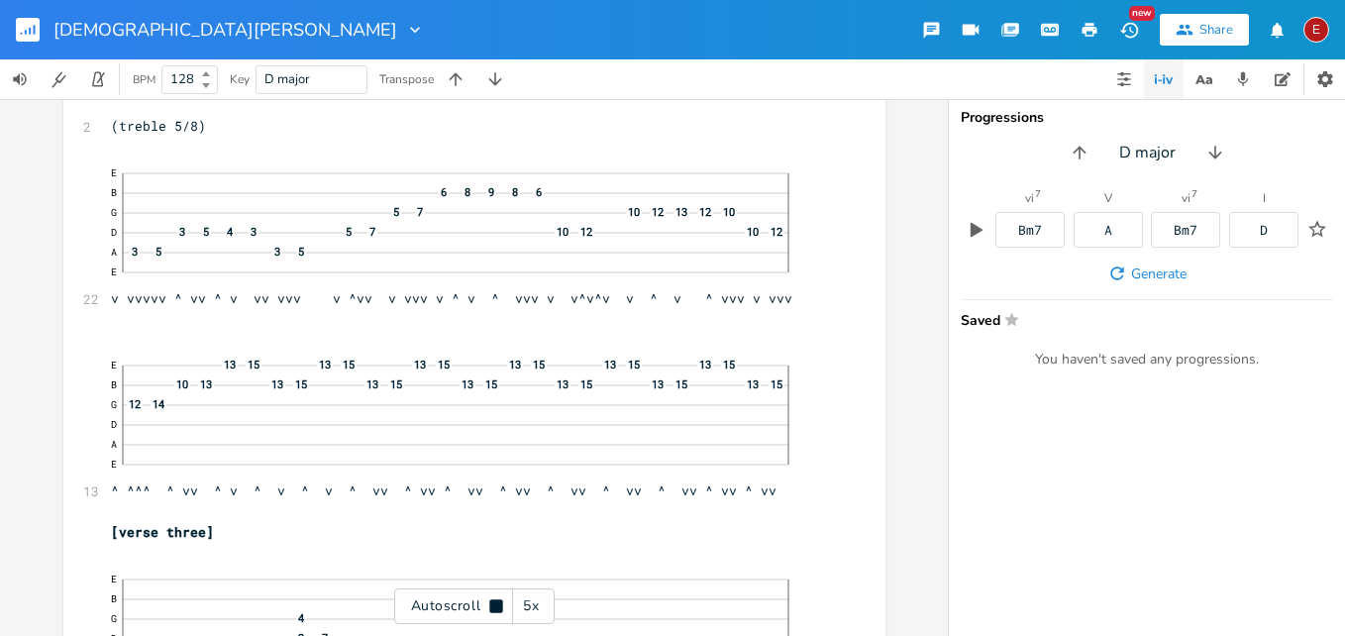
click at [494, 606] on icon at bounding box center [495, 605] width 13 height 13
click at [494, 606] on icon at bounding box center [496, 606] width 11 height 13
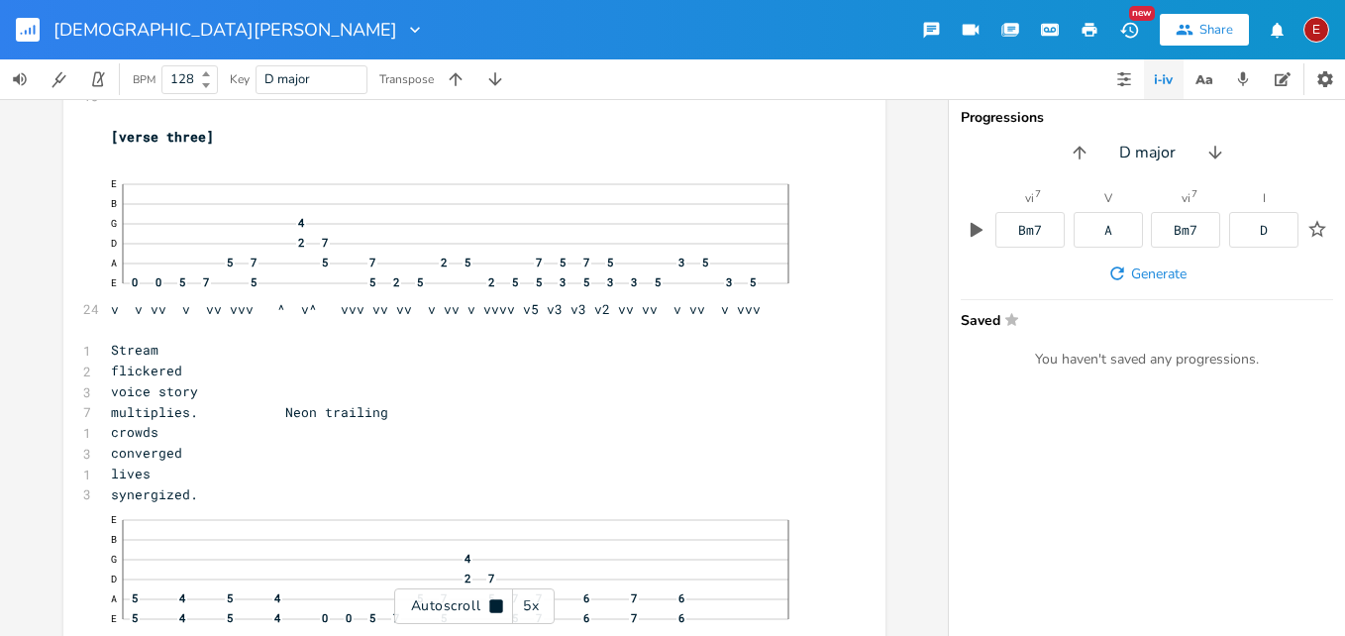
click at [494, 606] on icon at bounding box center [495, 605] width 13 height 13
click at [185, 389] on span "voice story" at bounding box center [154, 390] width 87 height 18
type textarea "my"
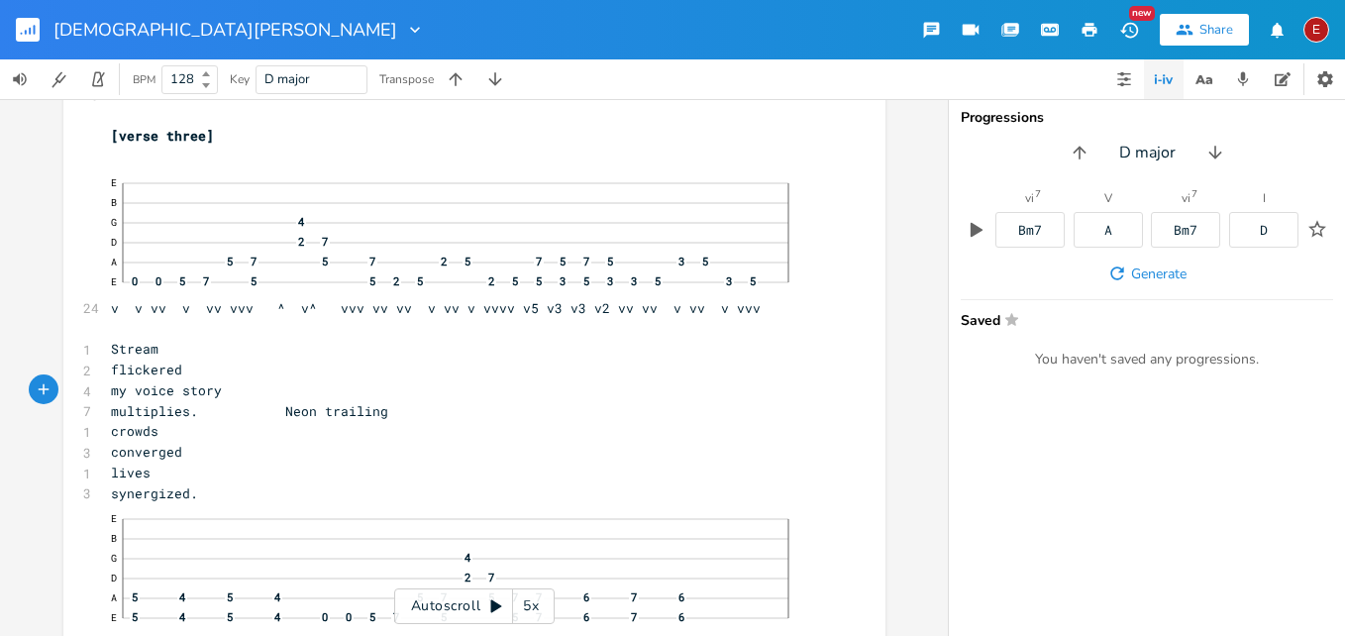
click at [489, 611] on icon at bounding box center [496, 606] width 16 height 16
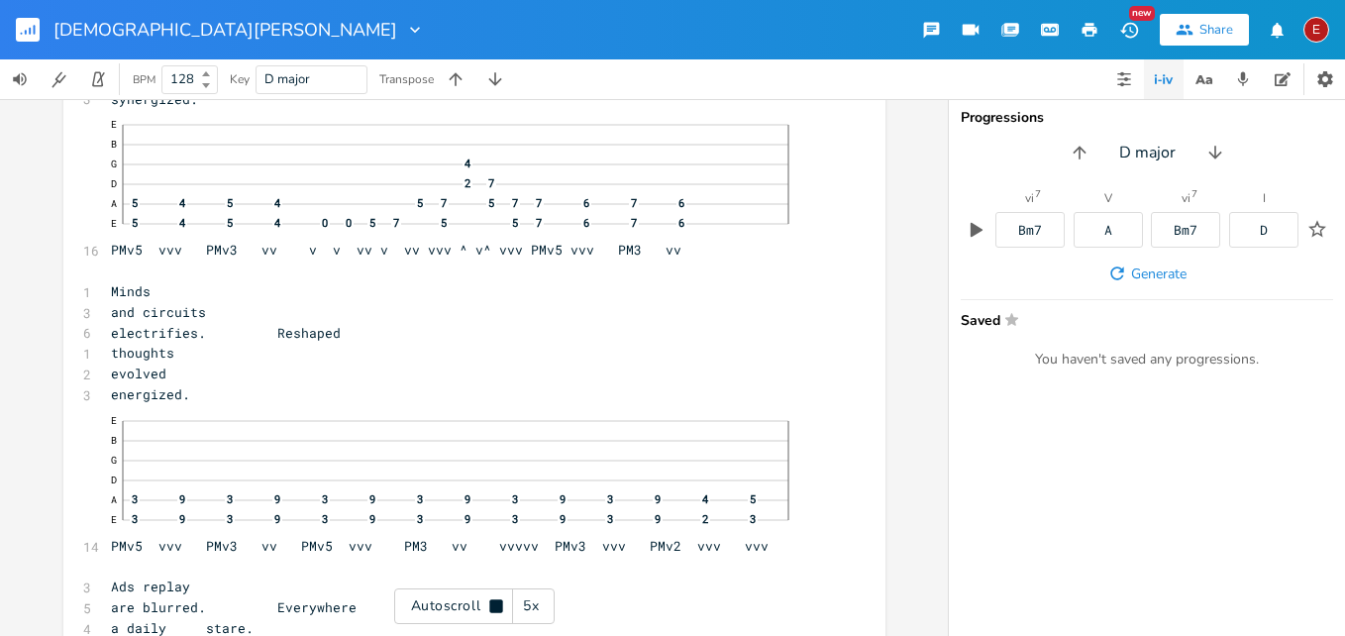
click at [489, 611] on icon at bounding box center [496, 606] width 16 height 16
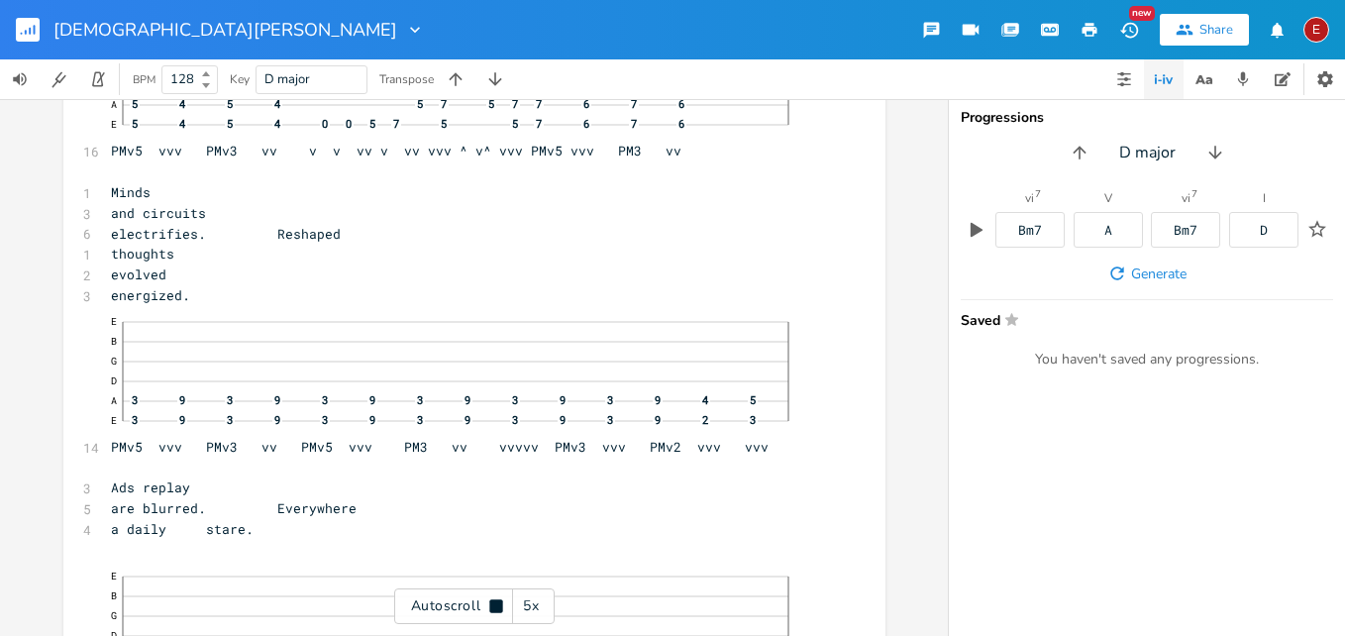
click at [489, 611] on icon at bounding box center [496, 606] width 16 height 16
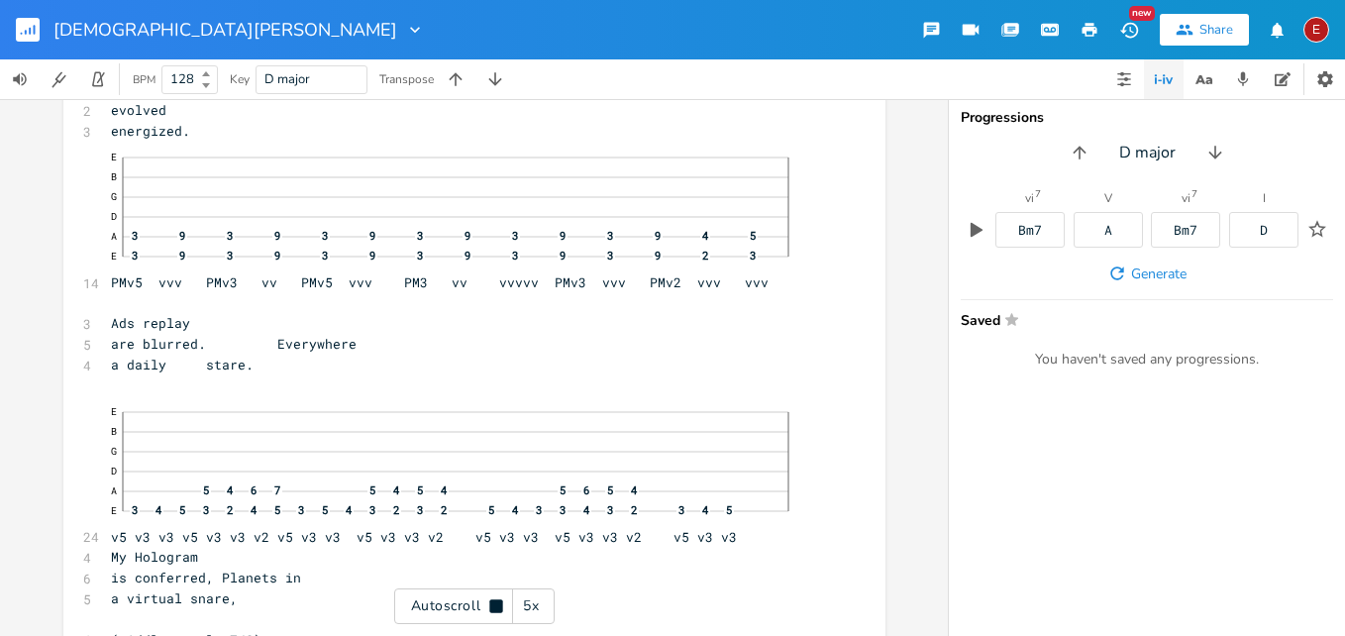
click at [489, 611] on icon at bounding box center [496, 606] width 16 height 16
click at [143, 320] on span "Ads replay" at bounding box center [150, 321] width 79 height 18
type textarea "that I"
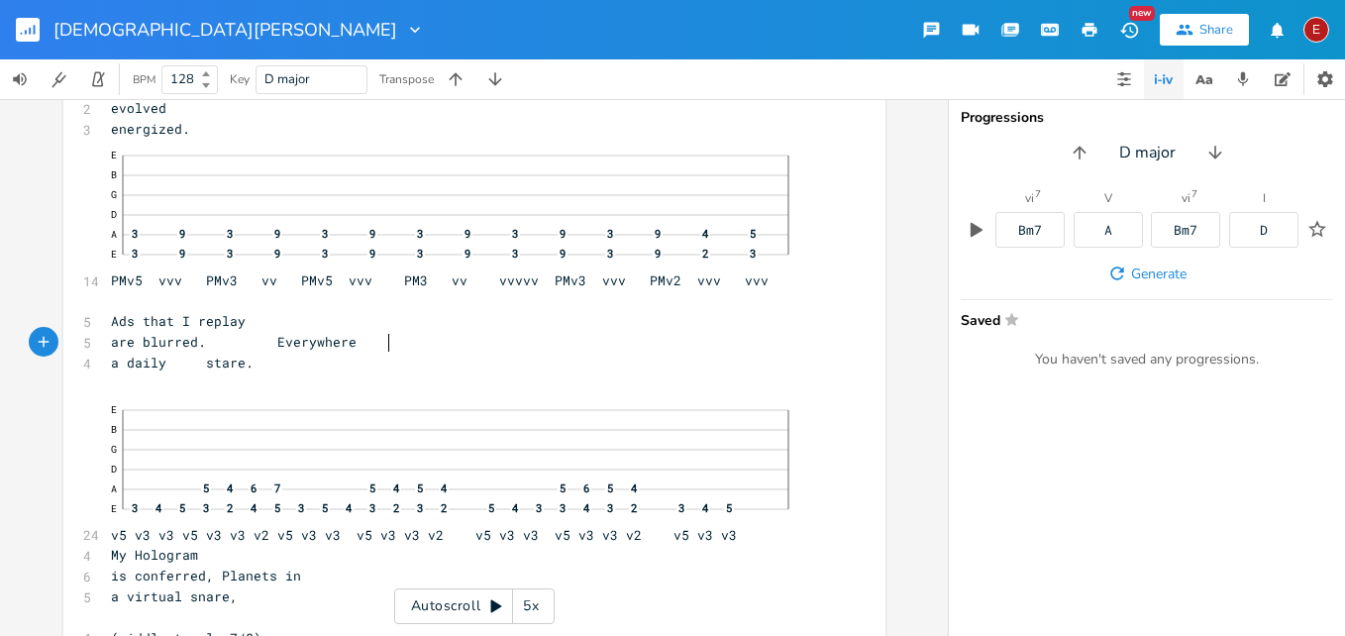
click at [357, 348] on span "are blurred. Everywhere" at bounding box center [234, 342] width 246 height 18
type textarea "'s"
click at [254, 365] on span "a daily stare." at bounding box center [182, 363] width 143 height 18
type textarea "my"
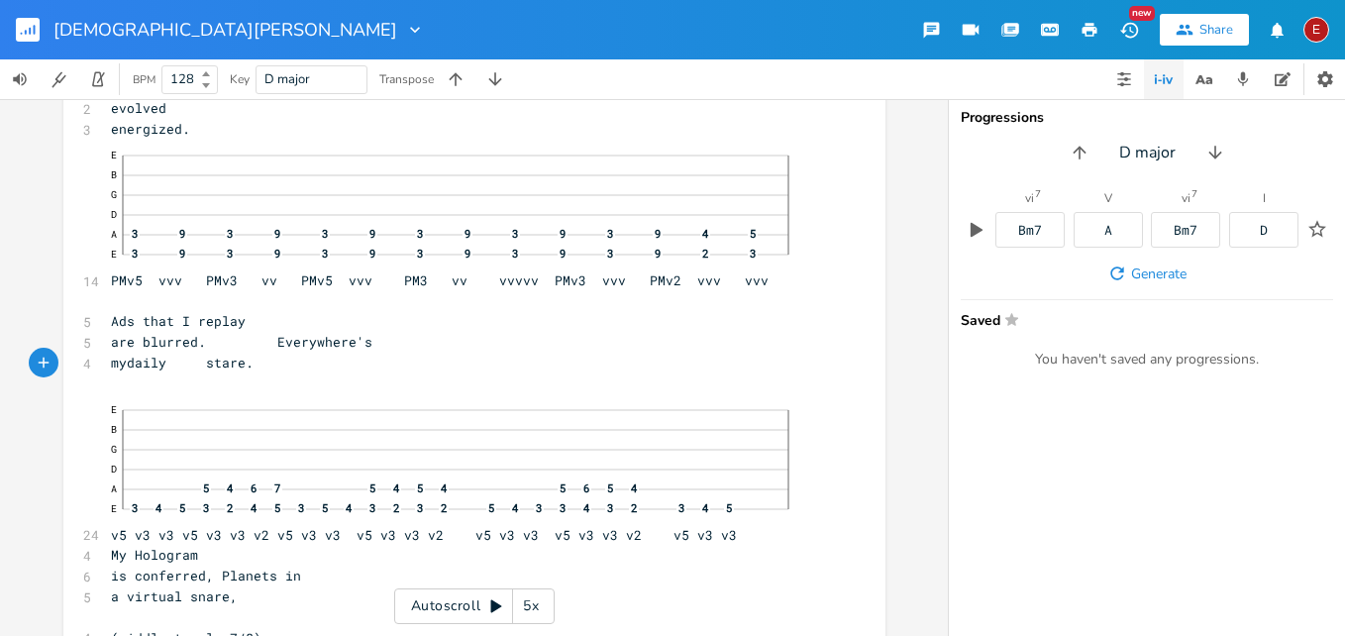
scroll to position [0, 20]
click at [262, 365] on span "my daily stare." at bounding box center [186, 363] width 151 height 18
click at [493, 604] on icon at bounding box center [496, 606] width 11 height 13
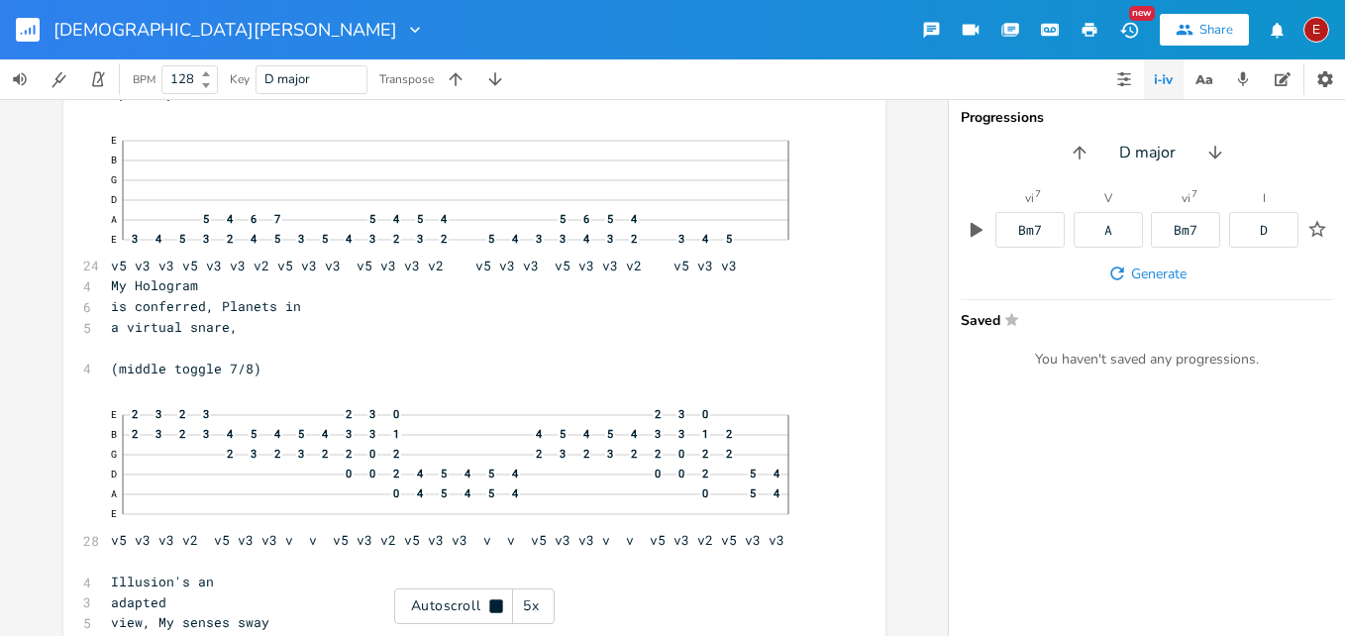
click at [493, 604] on icon at bounding box center [495, 605] width 13 height 13
click at [301, 301] on span "is conferred, Planets in" at bounding box center [206, 304] width 190 height 18
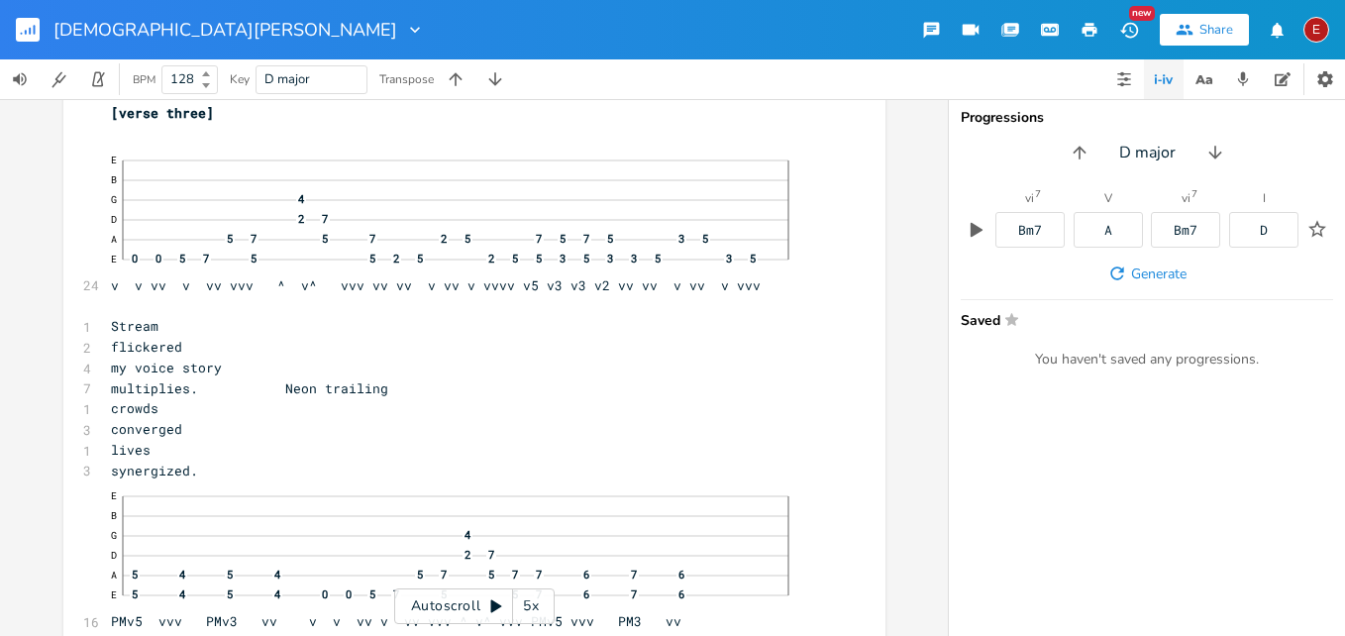
scroll to position [9651, 0]
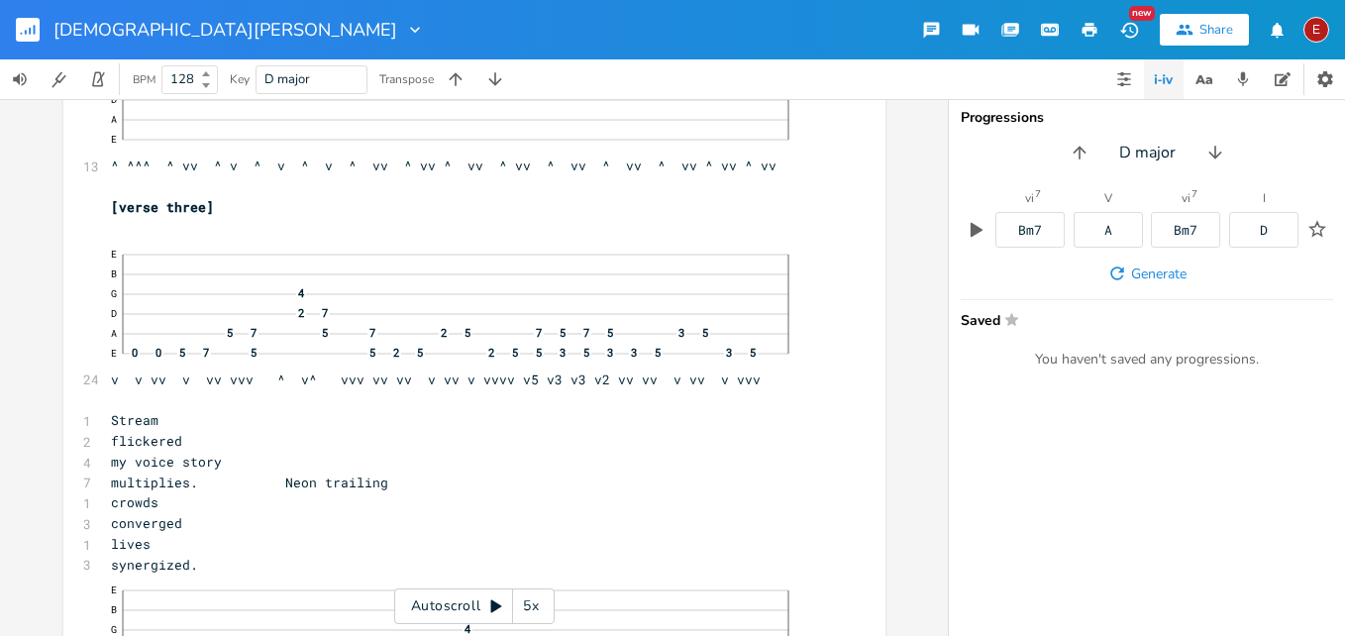
type textarea "are"
click at [492, 604] on icon at bounding box center [496, 606] width 11 height 13
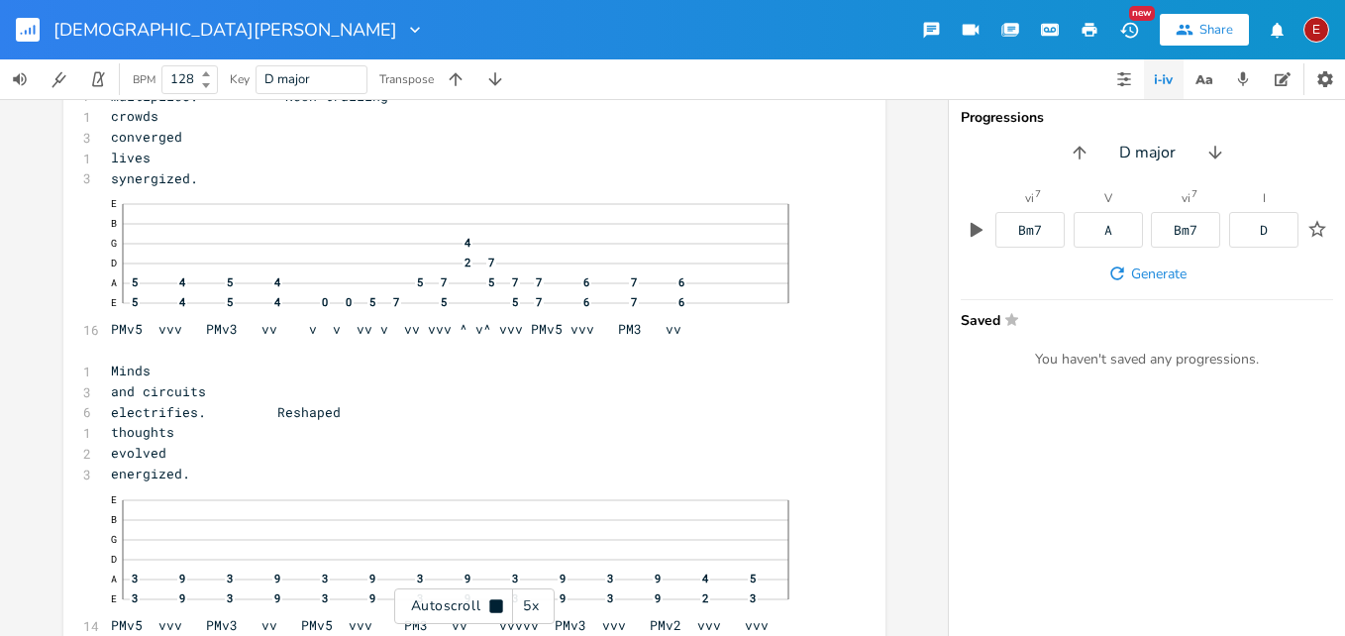
scroll to position [10042, 0]
click at [492, 604] on icon at bounding box center [495, 605] width 13 height 13
click at [492, 604] on icon at bounding box center [496, 606] width 11 height 13
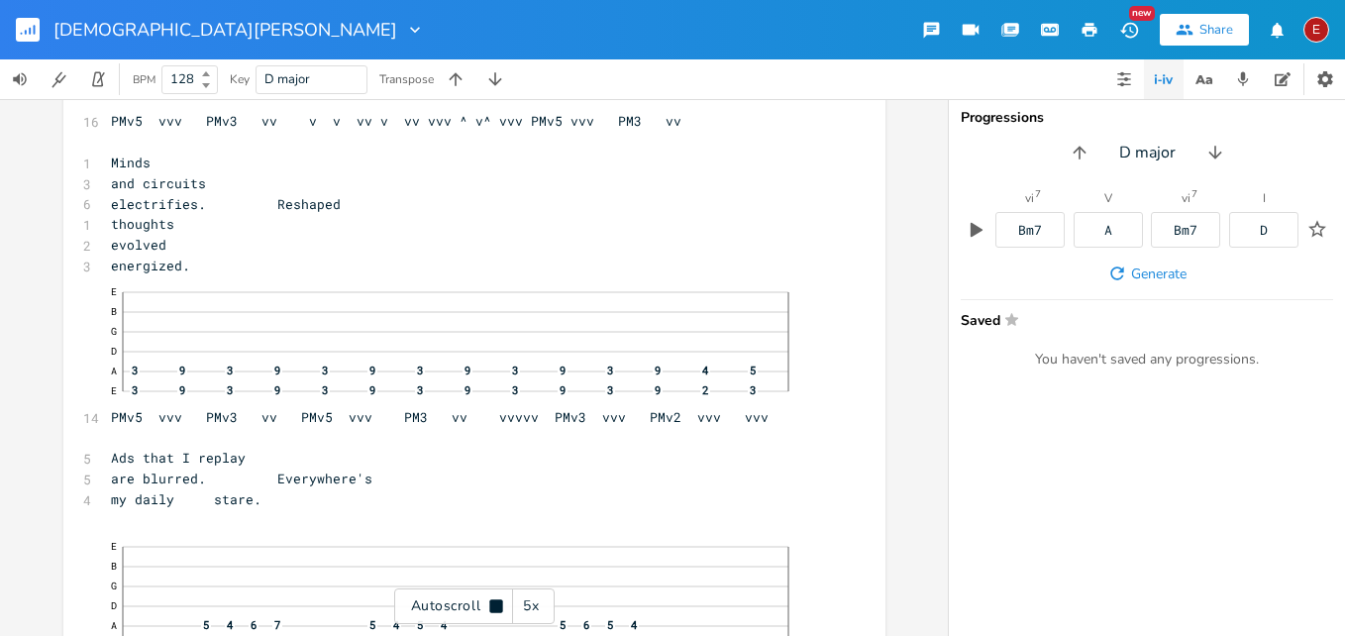
click at [492, 604] on icon at bounding box center [495, 605] width 13 height 13
click at [492, 604] on icon at bounding box center [496, 606] width 11 height 13
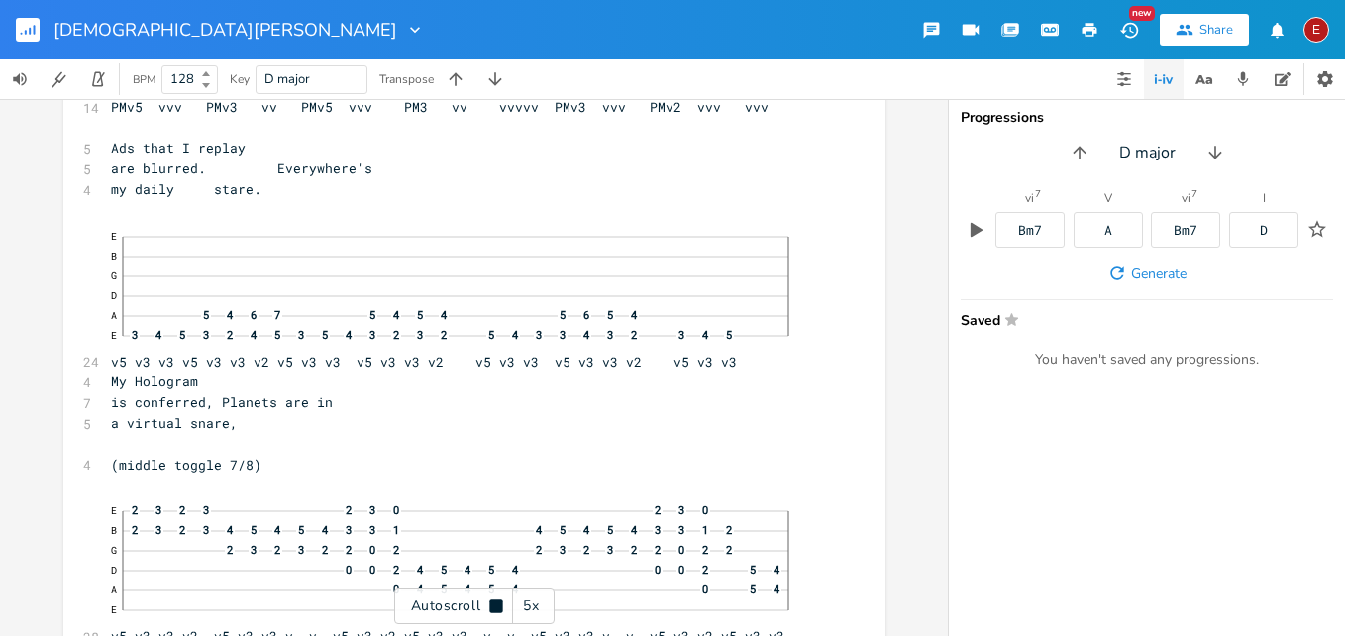
scroll to position [10559, 0]
click at [492, 604] on icon at bounding box center [495, 605] width 13 height 13
click at [492, 604] on icon at bounding box center [496, 606] width 11 height 13
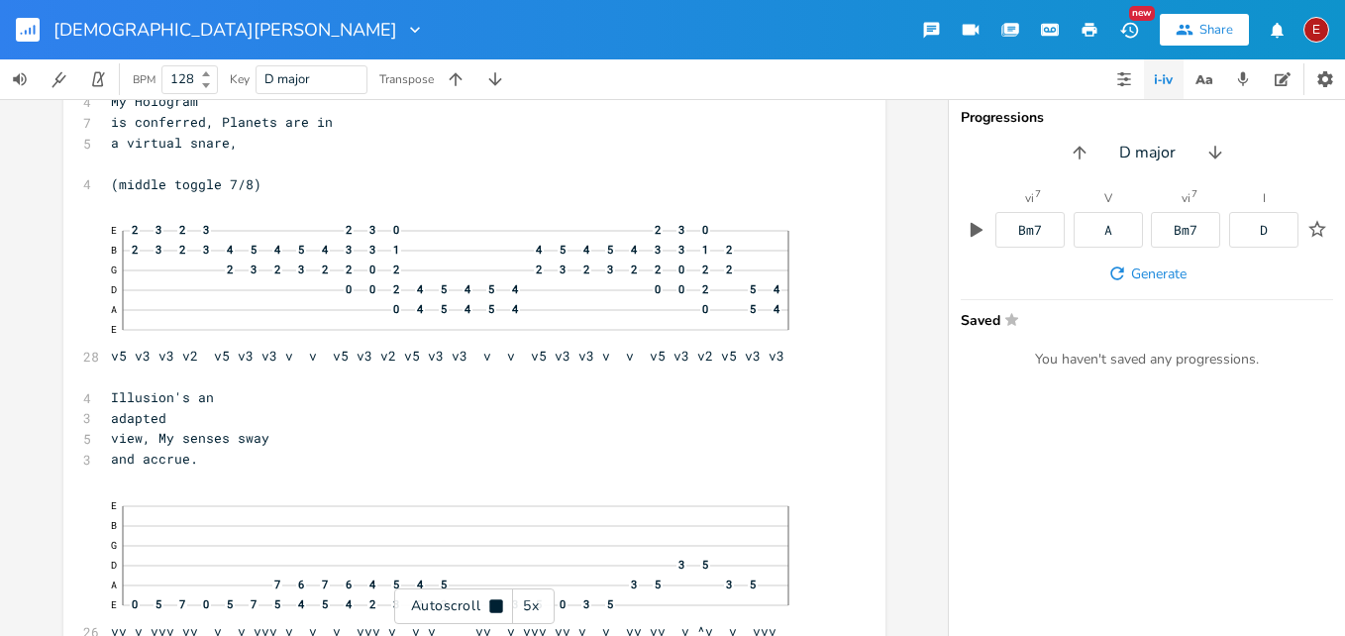
click at [492, 604] on icon at bounding box center [495, 605] width 13 height 13
click at [203, 395] on span "Illusion's an" at bounding box center [162, 394] width 103 height 18
type textarea "are"
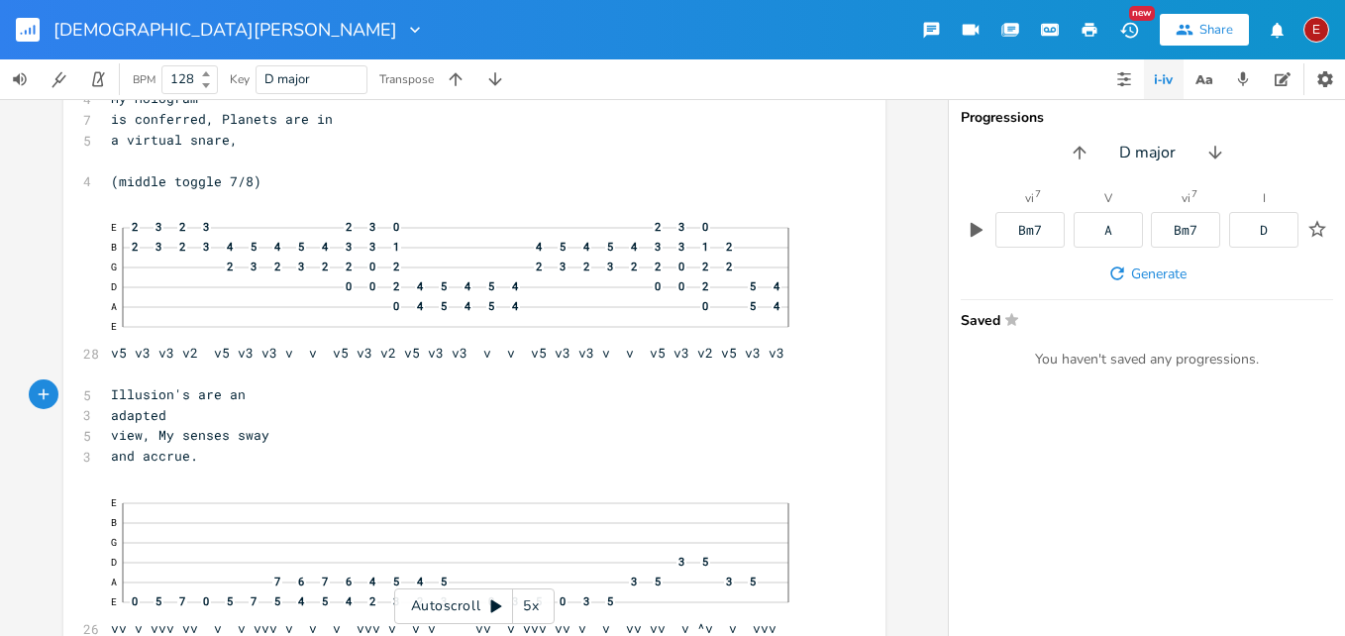
click at [490, 605] on icon at bounding box center [496, 606] width 16 height 16
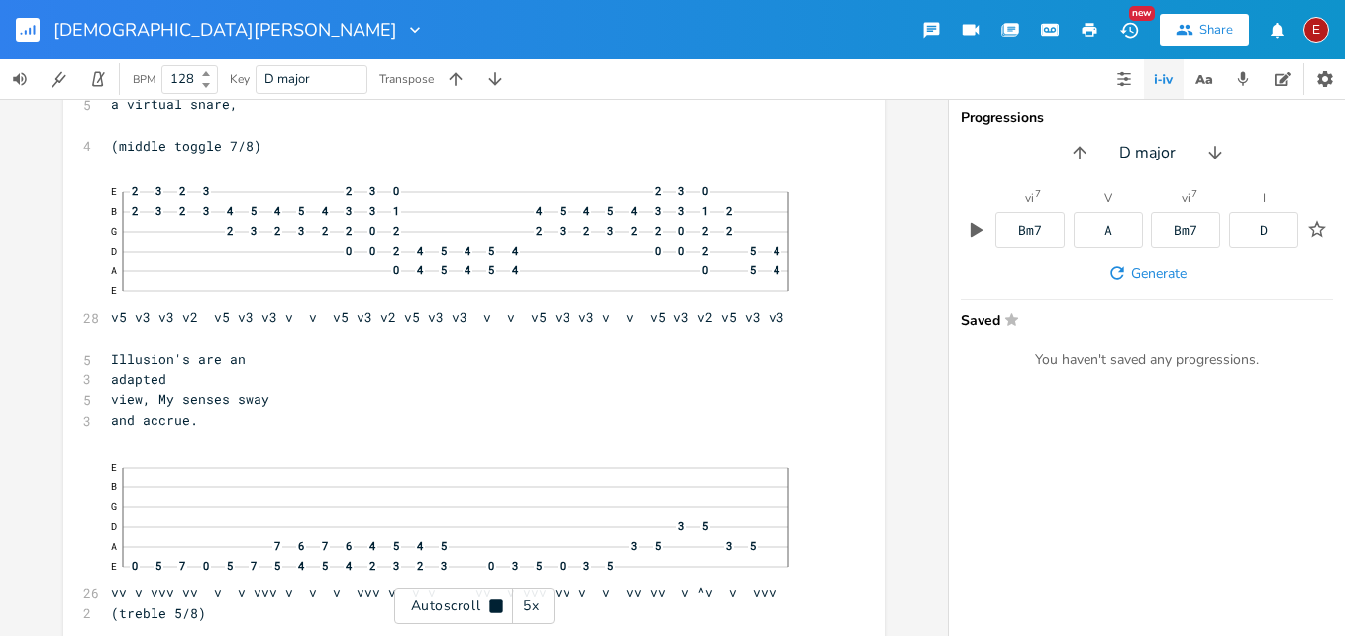
click at [490, 605] on icon at bounding box center [495, 605] width 13 height 13
click at [490, 605] on icon at bounding box center [496, 606] width 16 height 16
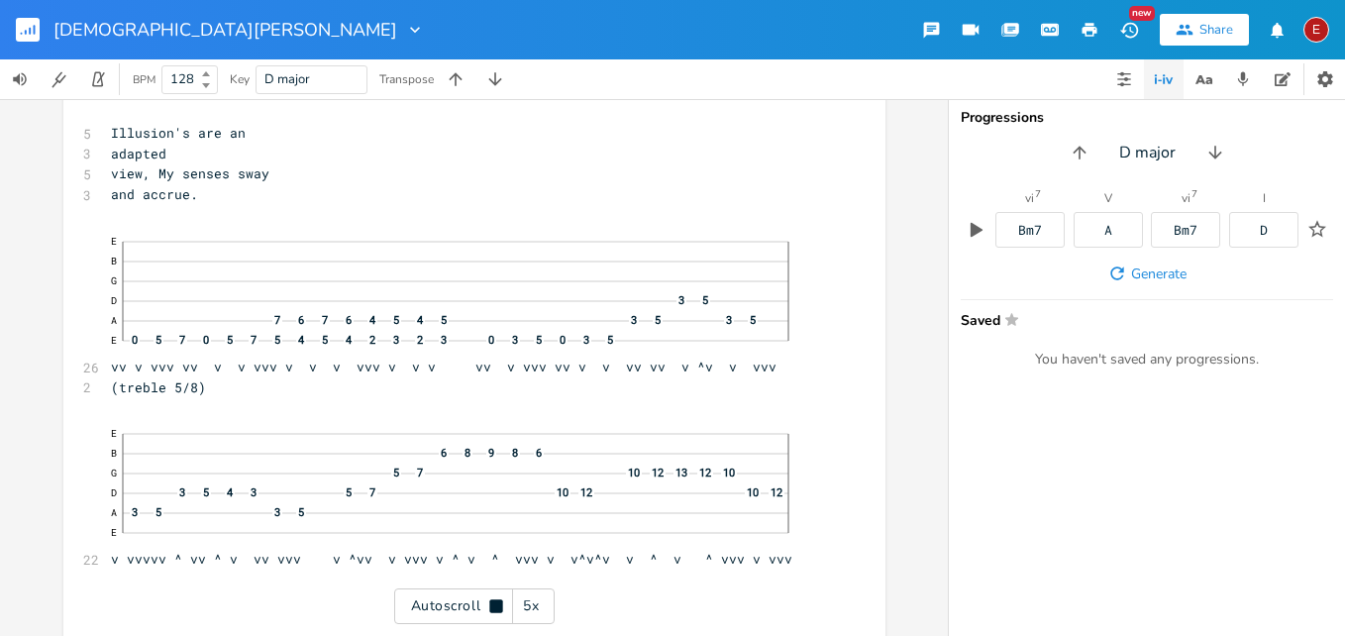
click at [490, 605] on icon at bounding box center [495, 605] width 13 height 13
click at [490, 605] on icon at bounding box center [496, 606] width 16 height 16
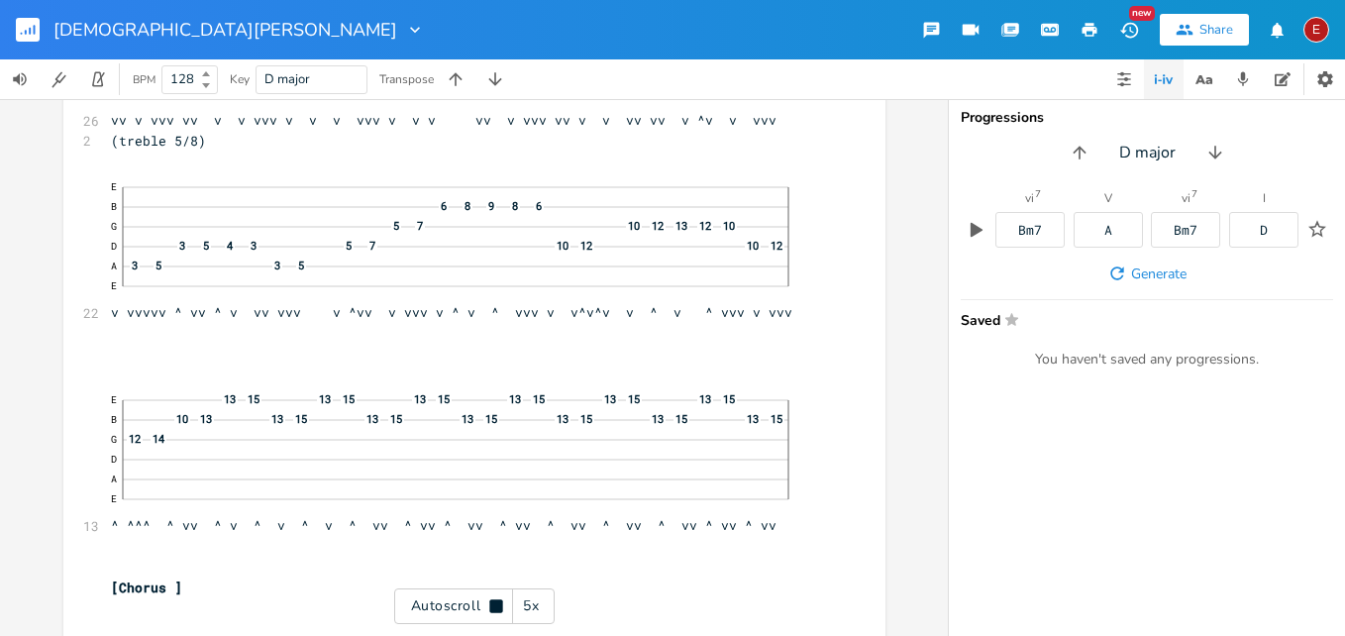
click at [490, 605] on icon at bounding box center [495, 605] width 13 height 13
click at [495, 609] on icon at bounding box center [496, 606] width 11 height 13
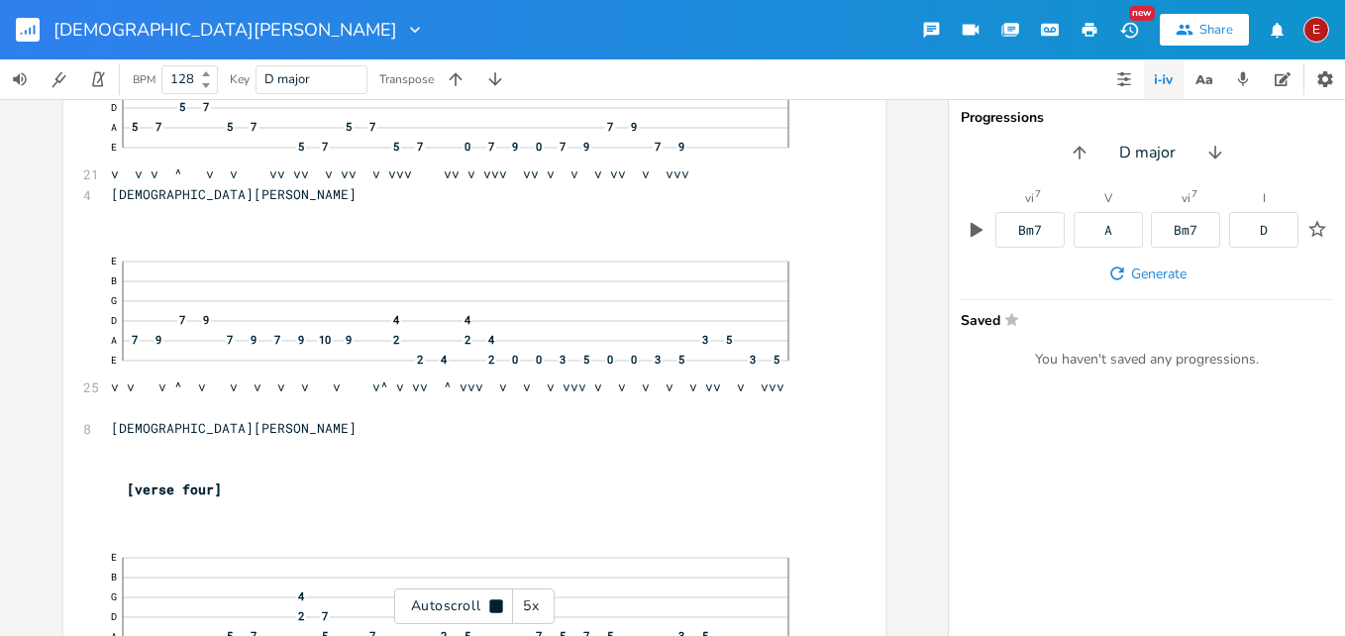
scroll to position [12344, 0]
click at [495, 609] on icon at bounding box center [495, 605] width 13 height 13
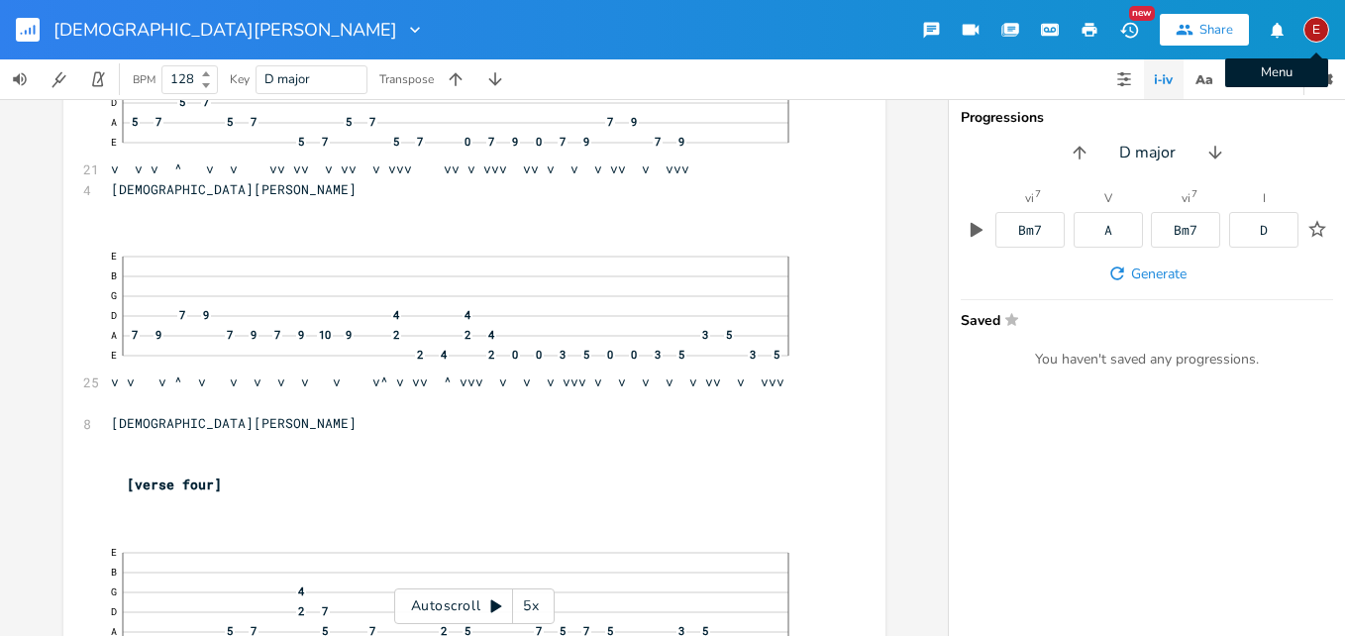
click at [1316, 33] on div "E" at bounding box center [1317, 30] width 26 height 26
click at [1215, 168] on span "Sign Out" at bounding box center [1214, 170] width 47 height 13
